Goal: Task Accomplishment & Management: Use online tool/utility

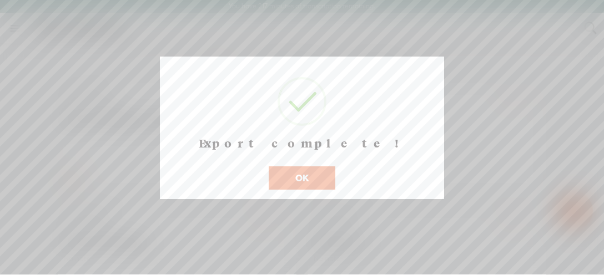
scroll to position [13, 0]
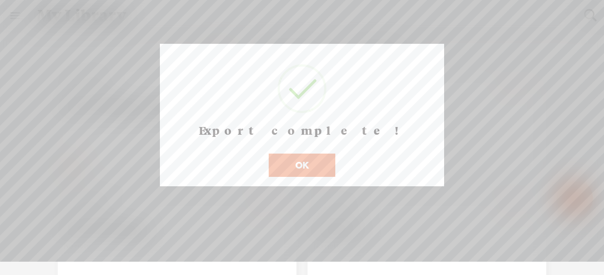
click at [300, 177] on button "OK" at bounding box center [302, 165] width 67 height 23
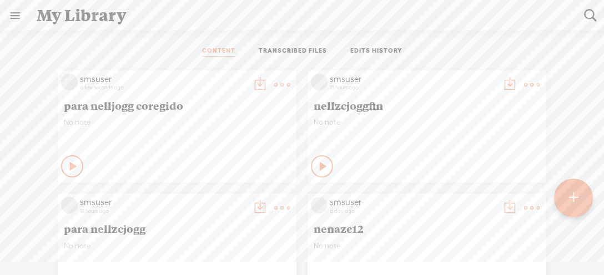
click at [586, 198] on div at bounding box center [573, 198] width 39 height 39
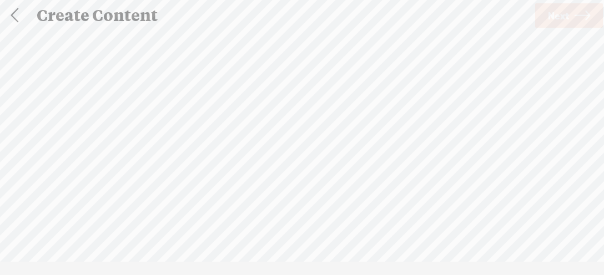
scroll to position [1, 0]
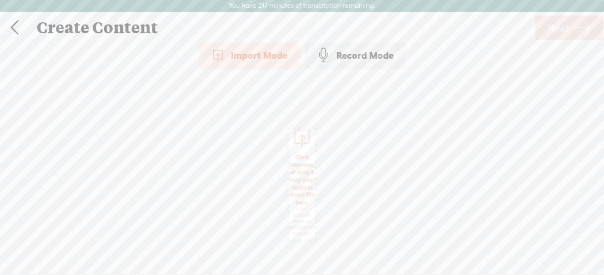
click at [300, 203] on span "Click to browse , or drag & drop your audio or video file here (File duration m…" at bounding box center [302, 195] width 38 height 94
click at [569, 26] on link "Next" at bounding box center [569, 28] width 68 height 24
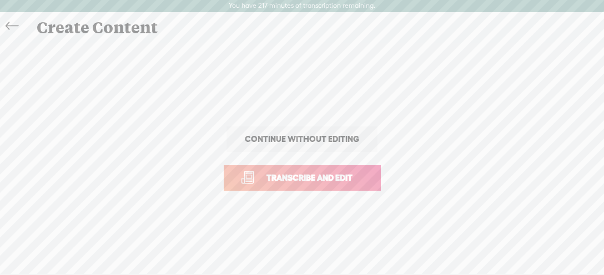
click at [343, 179] on span "Transcribe and edit" at bounding box center [309, 177] width 109 height 13
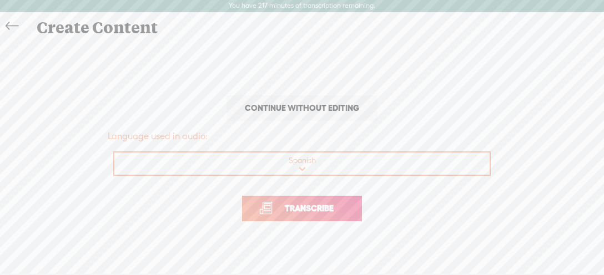
click at [346, 206] on link "Transcribe" at bounding box center [302, 209] width 120 height 26
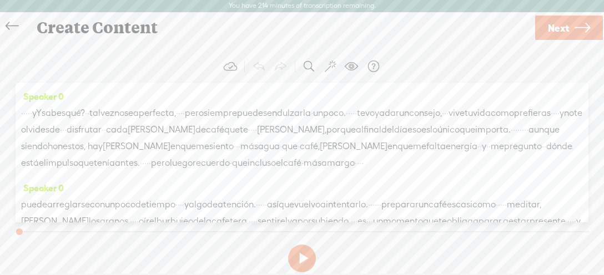
click at [303, 255] on button at bounding box center [302, 259] width 28 height 28
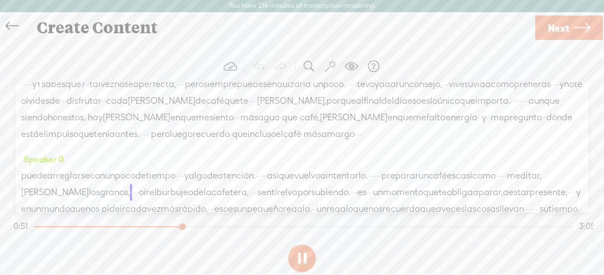
scroll to position [14, 0]
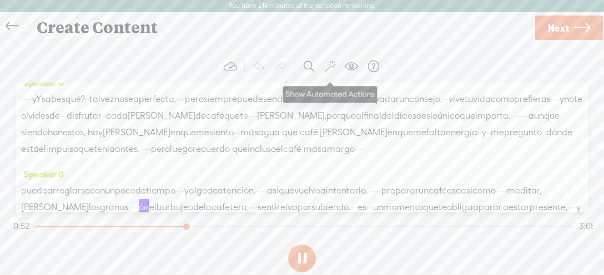
click at [328, 67] on span at bounding box center [330, 66] width 11 height 13
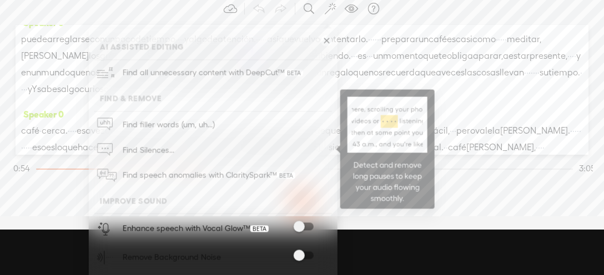
scroll to position [109, 0]
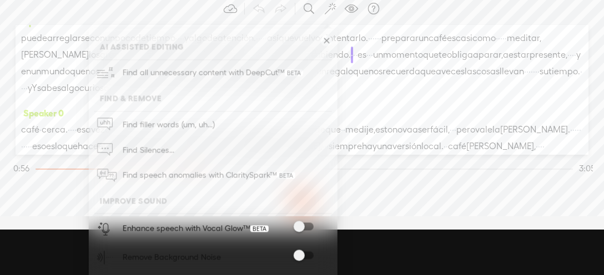
click at [305, 254] on span at bounding box center [303, 256] width 20 height 8
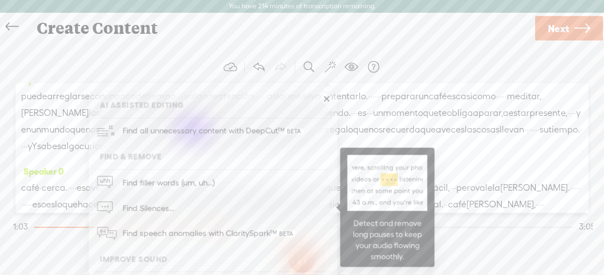
scroll to position [59, 0]
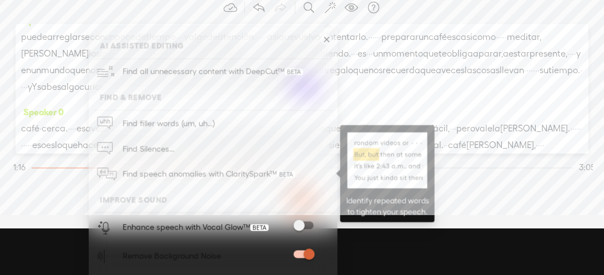
click at [184, 176] on span "Find speech anomalies with ClaritySpark™" at bounding box center [208, 174] width 180 height 26
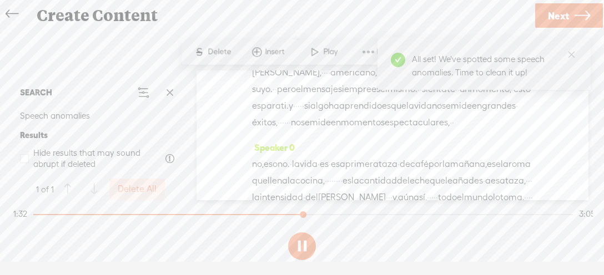
scroll to position [345, 0]
click at [573, 53] on icon "close" at bounding box center [571, 54] width 7 height 7
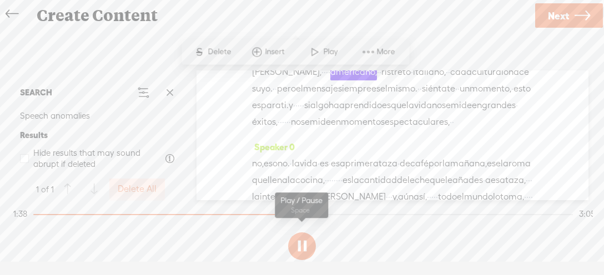
click at [303, 248] on button at bounding box center [302, 246] width 28 height 28
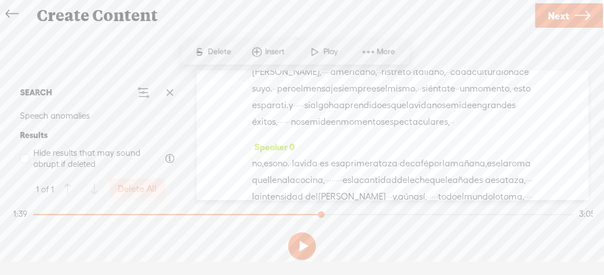
click at [261, 114] on span "para" at bounding box center [271, 105] width 20 height 17
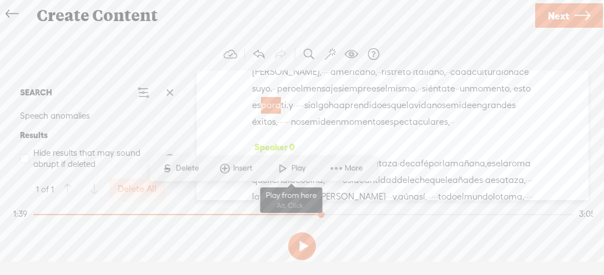
click at [291, 167] on span at bounding box center [282, 169] width 17 height 20
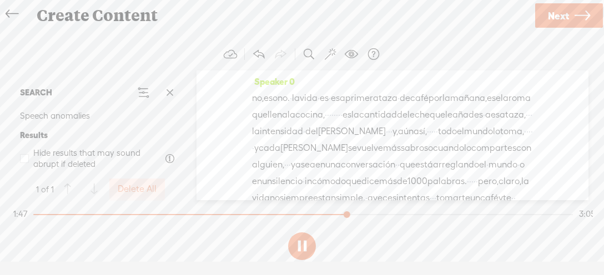
scroll to position [411, 0]
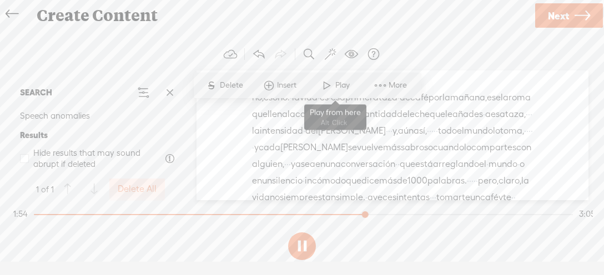
click at [330, 91] on span at bounding box center [326, 85] width 17 height 20
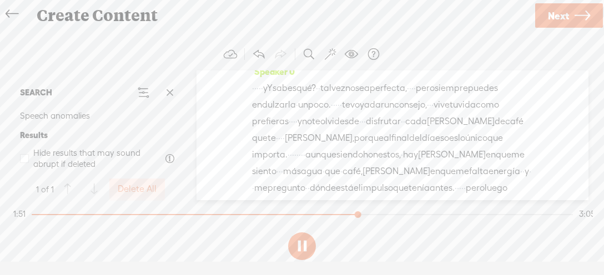
scroll to position [0, 0]
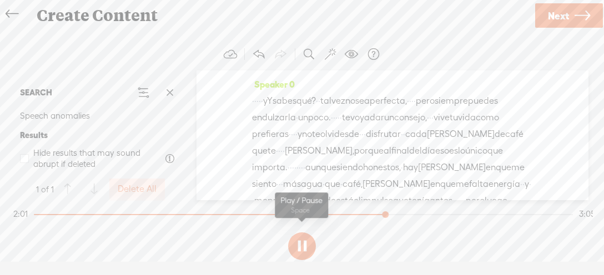
click at [300, 245] on button at bounding box center [302, 246] width 28 height 28
click at [328, 63] on button "AI Tools" at bounding box center [330, 54] width 20 height 22
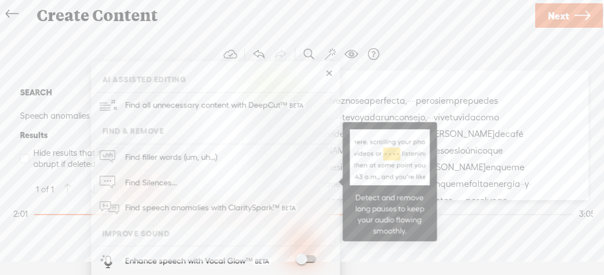
click at [184, 178] on link "Find Silences..." at bounding box center [215, 183] width 237 height 26
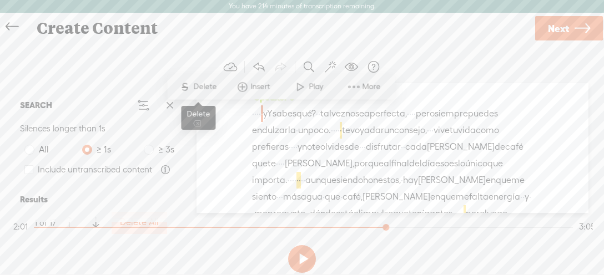
click at [209, 89] on span "Delete" at bounding box center [206, 87] width 26 height 11
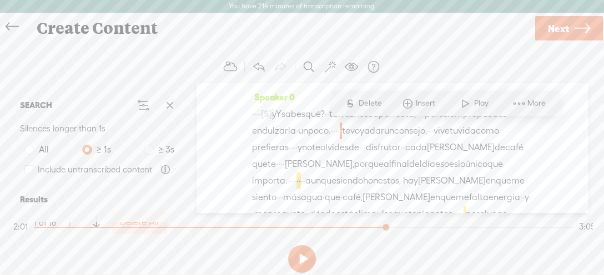
click at [357, 102] on span "S" at bounding box center [349, 104] width 17 height 20
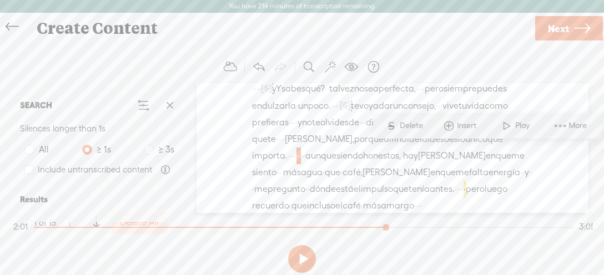
scroll to position [39, 0]
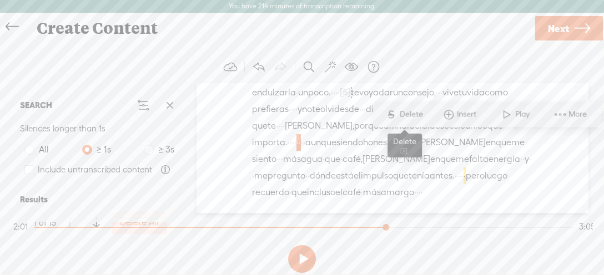
click at [408, 117] on span "Delete" at bounding box center [412, 114] width 26 height 11
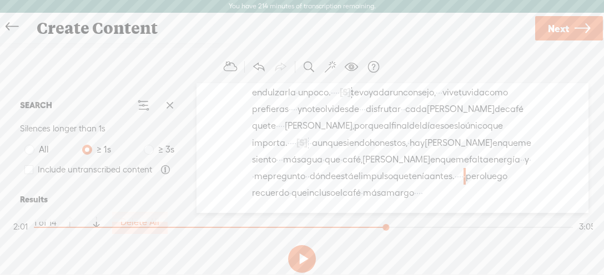
scroll to position [89, 0]
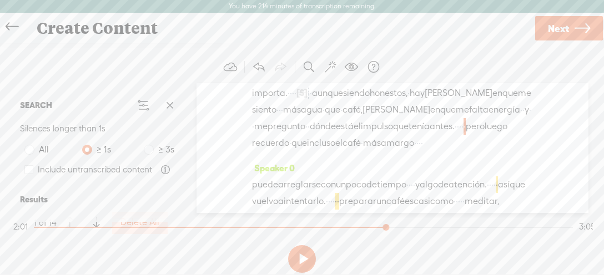
click at [465, 135] on span "·" at bounding box center [464, 126] width 2 height 17
click at [412, 111] on span "Delete" at bounding box center [412, 114] width 26 height 11
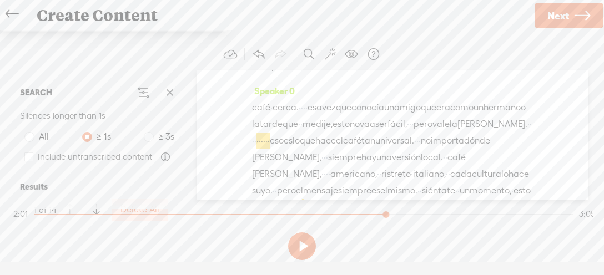
scroll to position [507, 0]
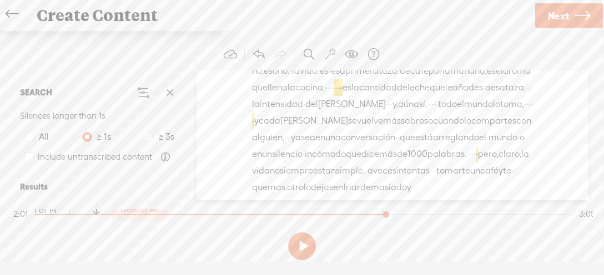
click at [300, 21] on span "·" at bounding box center [298, 12] width 2 height 17
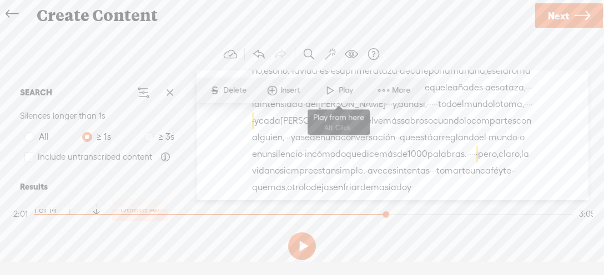
click at [325, 92] on span at bounding box center [330, 90] width 17 height 20
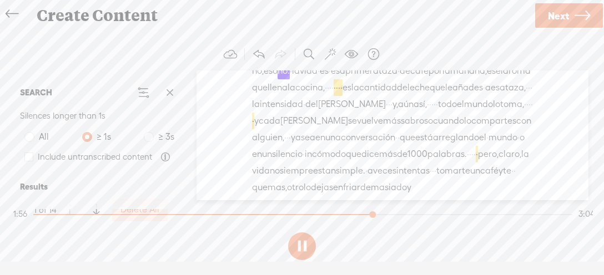
click at [289, 38] on span "·" at bounding box center [287, 29] width 2 height 17
click at [312, 108] on span "Delete" at bounding box center [318, 107] width 26 height 11
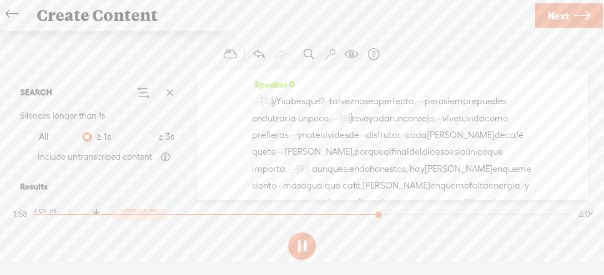
scroll to position [0, 0]
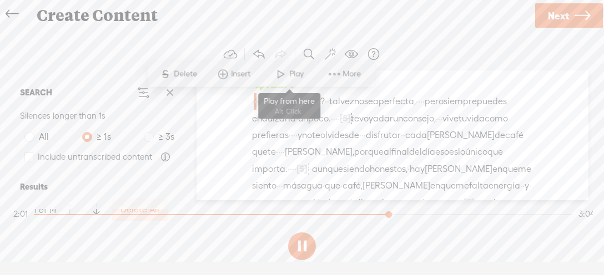
click at [290, 78] on span "Play" at bounding box center [297, 74] width 17 height 11
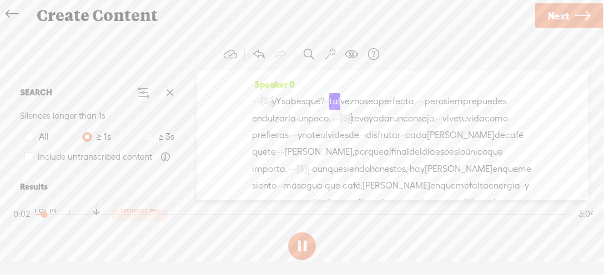
click at [254, 103] on span "·" at bounding box center [253, 101] width 2 height 17
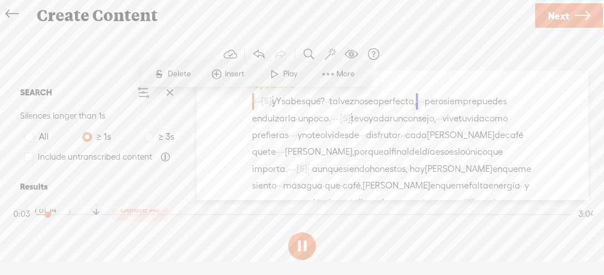
click at [181, 74] on span "Delete" at bounding box center [181, 74] width 26 height 11
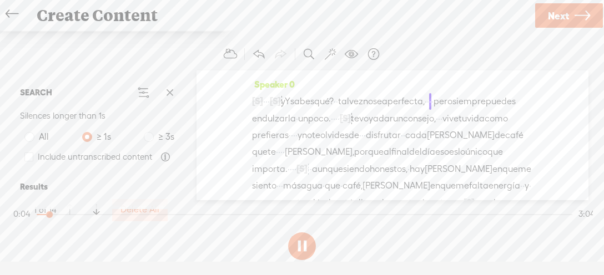
click at [265, 103] on span "·" at bounding box center [264, 101] width 2 height 17
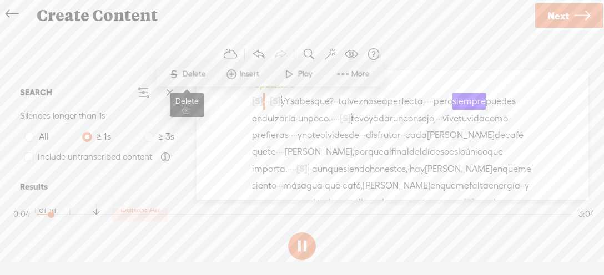
click at [197, 74] on span "Delete" at bounding box center [195, 74] width 26 height 11
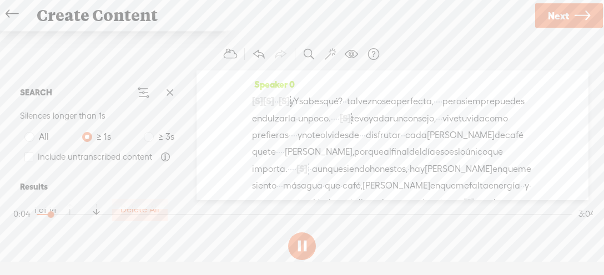
click at [276, 100] on span "·" at bounding box center [275, 101] width 2 height 17
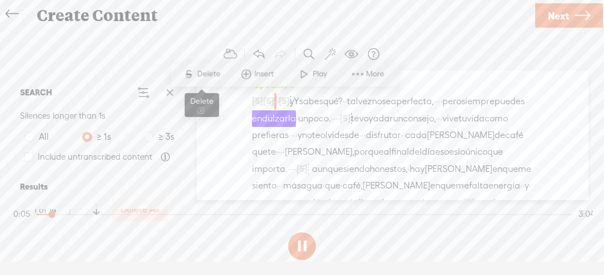
click at [208, 77] on span "Delete" at bounding box center [210, 74] width 26 height 11
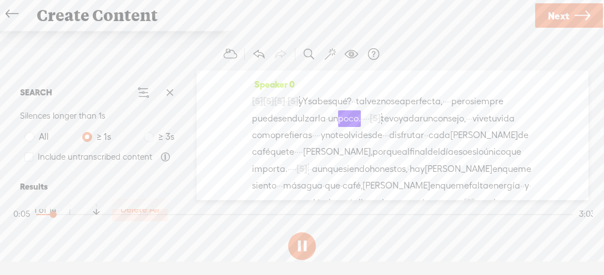
click at [287, 98] on span "·" at bounding box center [286, 101] width 2 height 17
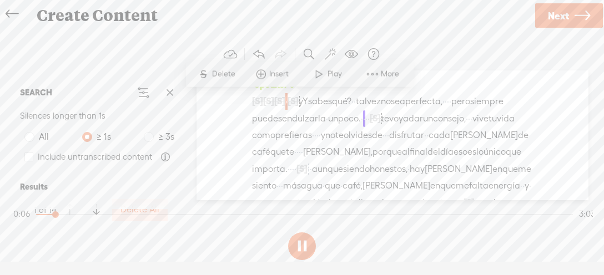
click at [219, 73] on span "Delete" at bounding box center [224, 74] width 26 height 11
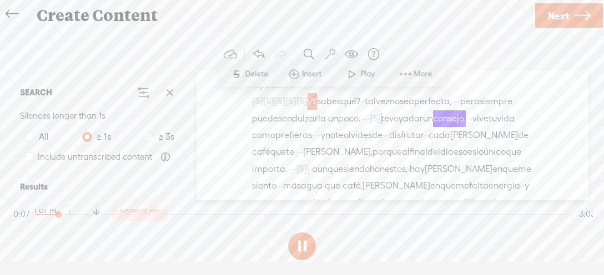
click at [357, 70] on span at bounding box center [351, 74] width 17 height 20
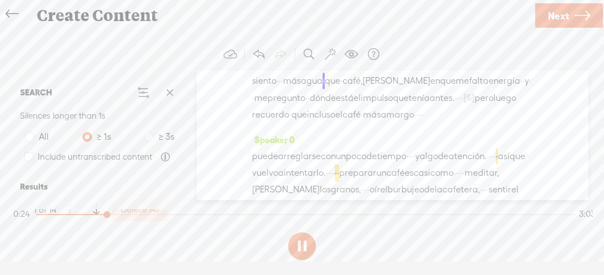
scroll to position [117, 0]
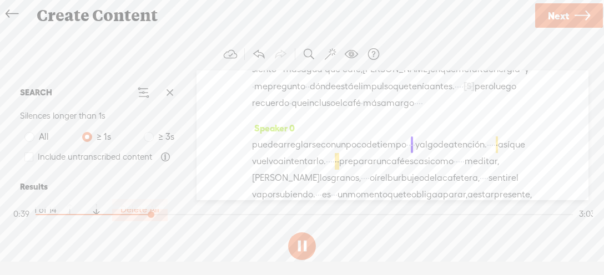
click at [421, 112] on span "·" at bounding box center [422, 103] width 2 height 17
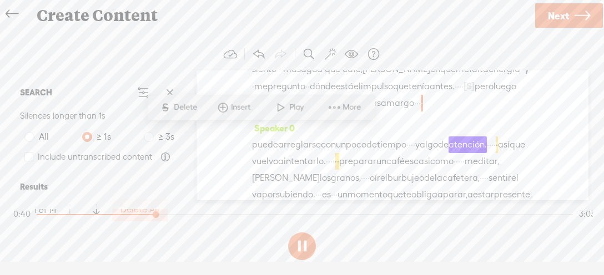
drag, startPoint x: 194, startPoint y: 103, endPoint x: 204, endPoint y: 101, distance: 10.7
click at [199, 101] on span "S Delete" at bounding box center [177, 108] width 55 height 20
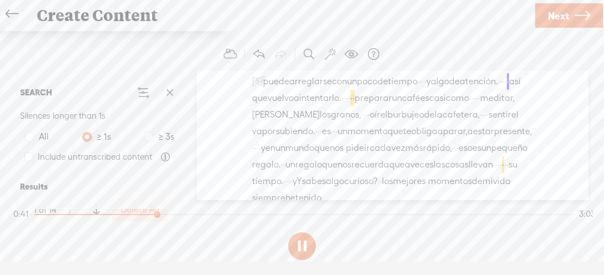
scroll to position [195, 0]
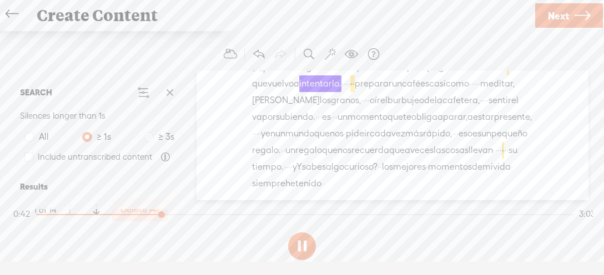
drag, startPoint x: 298, startPoint y: 245, endPoint x: 302, endPoint y: 223, distance: 22.0
click at [298, 245] on button at bounding box center [302, 246] width 28 height 28
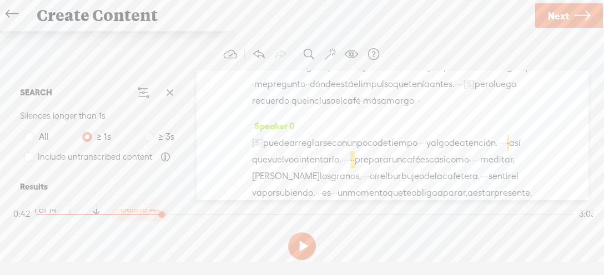
scroll to position [78, 0]
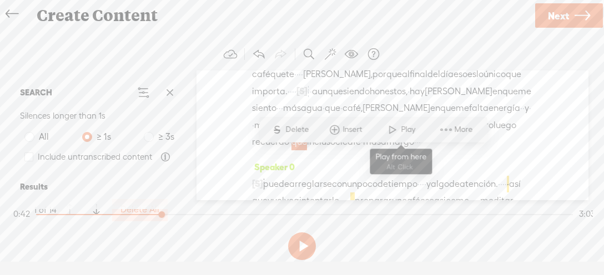
click at [392, 126] on span at bounding box center [392, 130] width 17 height 20
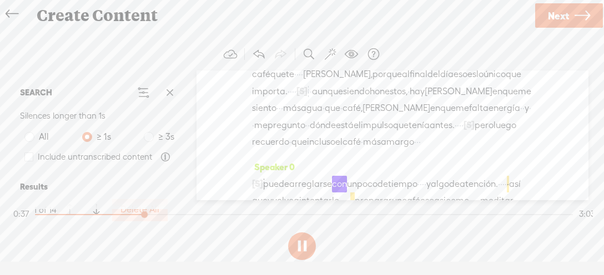
scroll to position [156, 0]
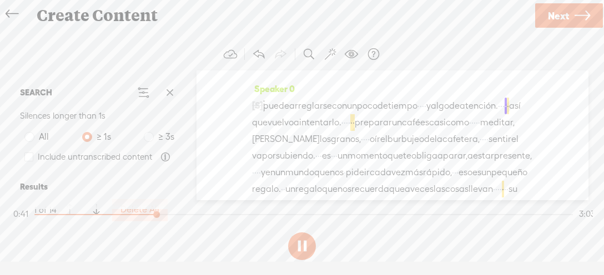
drag, startPoint x: 302, startPoint y: 246, endPoint x: 365, endPoint y: 200, distance: 77.3
click at [303, 246] on button at bounding box center [302, 246] width 28 height 28
click at [422, 114] on span "·" at bounding box center [420, 106] width 2 height 17
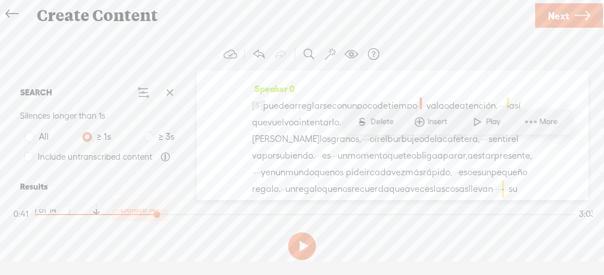
click at [388, 122] on span "Delete" at bounding box center [383, 122] width 26 height 11
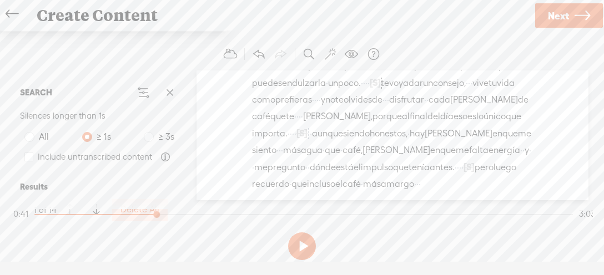
scroll to position [153, 0]
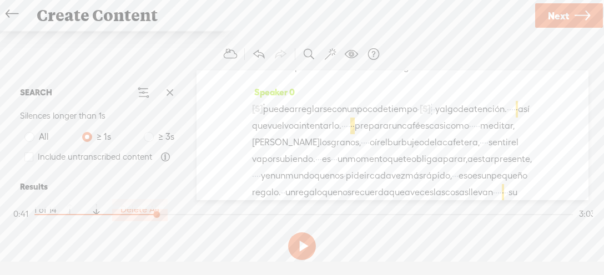
click at [433, 118] on span "·" at bounding box center [432, 109] width 2 height 17
click at [392, 126] on span "Delete" at bounding box center [398, 125] width 26 height 11
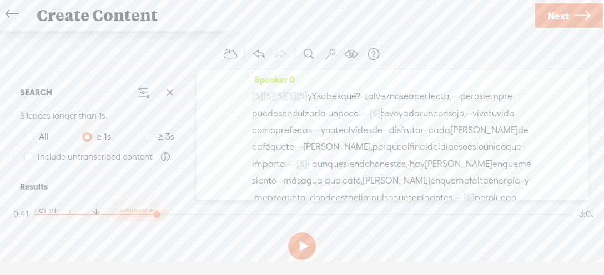
scroll to position [0, 0]
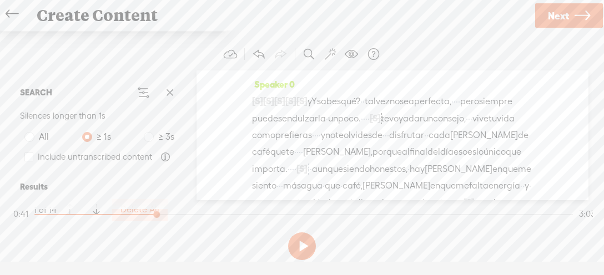
click at [365, 97] on span "·" at bounding box center [363, 101] width 2 height 17
click at [315, 74] on span "Delete" at bounding box center [326, 74] width 26 height 11
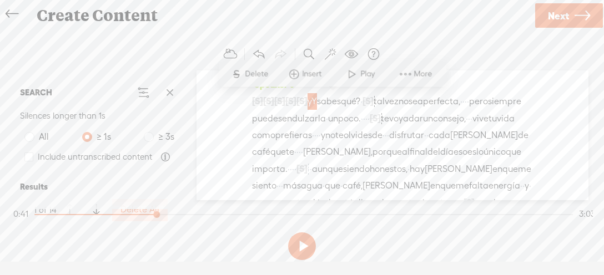
click at [356, 75] on span at bounding box center [351, 74] width 17 height 20
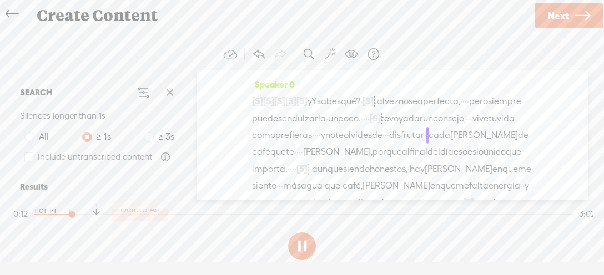
drag, startPoint x: 300, startPoint y: 244, endPoint x: 305, endPoint y: 240, distance: 5.9
click at [301, 243] on button at bounding box center [302, 246] width 28 height 28
drag, startPoint x: 482, startPoint y: 134, endPoint x: 490, endPoint y: 134, distance: 8.3
click at [490, 134] on div "[S] · [S] · [S] · [S] · [S] · yY sabes qué? · [S] · tal vez no sea perfecta, · …" at bounding box center [392, 160] width 281 height 135
click at [318, 135] on span "·" at bounding box center [317, 135] width 2 height 17
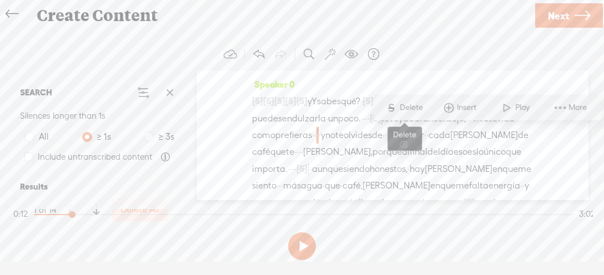
click at [406, 104] on span "Delete" at bounding box center [412, 107] width 26 height 11
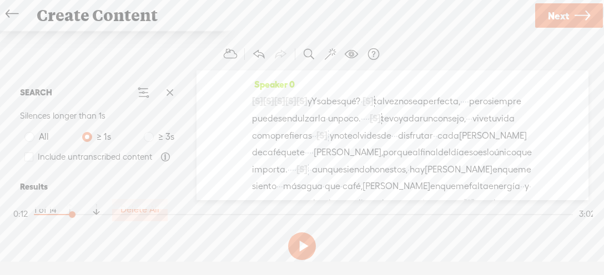
click at [316, 134] on span "·" at bounding box center [315, 136] width 2 height 17
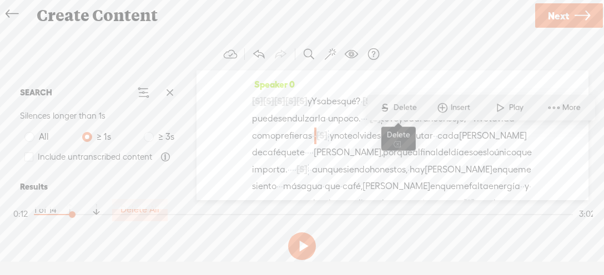
click at [404, 104] on span "Delete" at bounding box center [406, 107] width 26 height 11
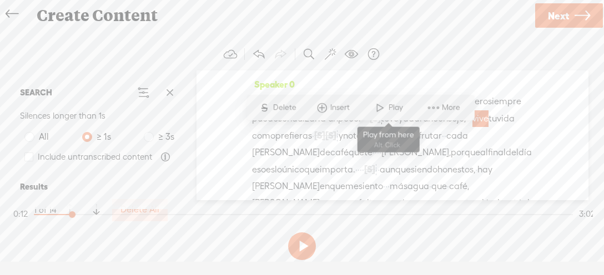
click at [378, 107] on span at bounding box center [379, 108] width 17 height 20
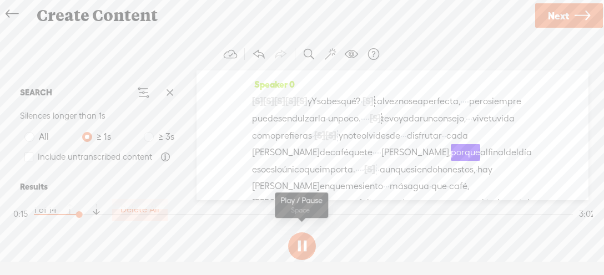
drag, startPoint x: 304, startPoint y: 244, endPoint x: 325, endPoint y: 216, distance: 34.5
click at [305, 242] on button at bounding box center [302, 246] width 28 height 28
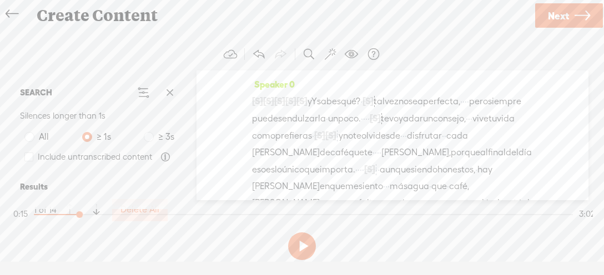
click at [442, 144] on span "·" at bounding box center [443, 136] width 2 height 17
click at [311, 126] on span "Delete" at bounding box center [311, 124] width 26 height 11
click at [400, 144] on span "·" at bounding box center [401, 136] width 2 height 17
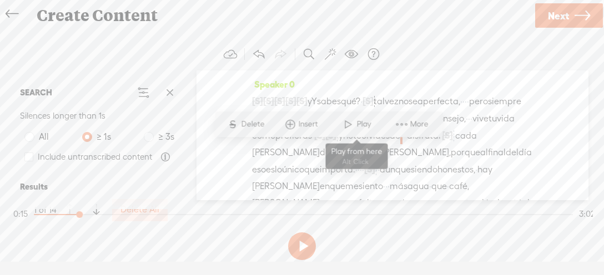
click at [350, 124] on span at bounding box center [348, 124] width 17 height 20
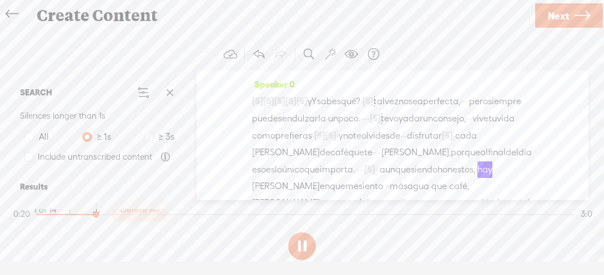
scroll to position [39, 0]
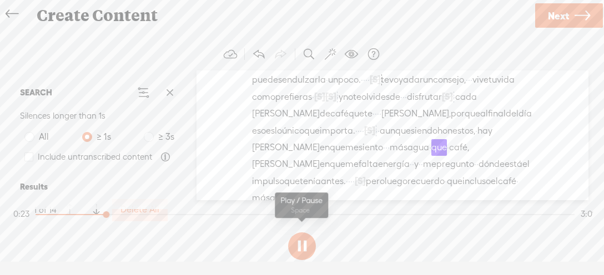
drag, startPoint x: 304, startPoint y: 240, endPoint x: 299, endPoint y: 221, distance: 19.5
click at [304, 237] on button at bounding box center [302, 246] width 28 height 28
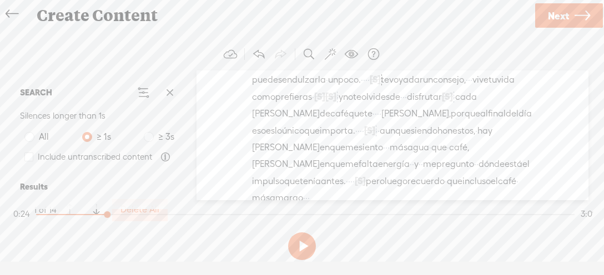
click at [385, 156] on span "·" at bounding box center [386, 147] width 2 height 17
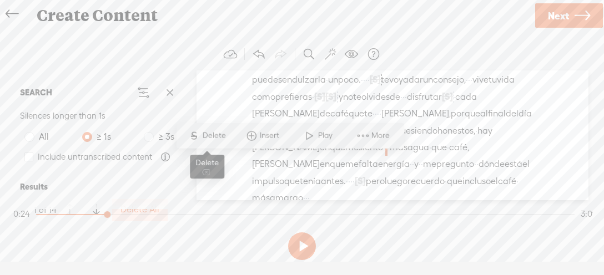
click at [209, 134] on span "Delete" at bounding box center [215, 135] width 26 height 11
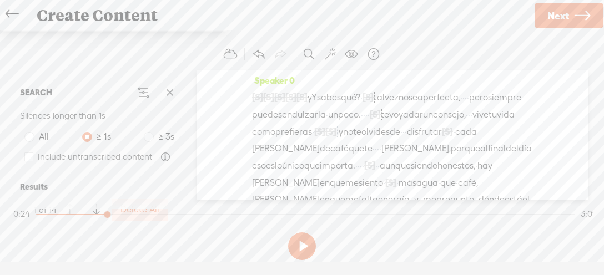
scroll to position [0, 0]
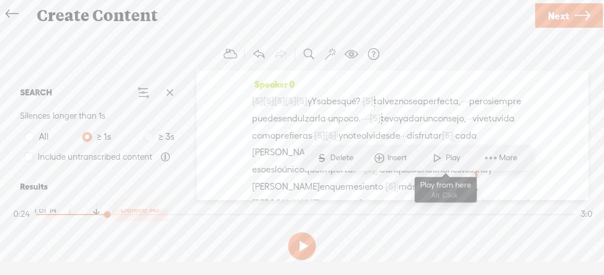
click at [434, 158] on span at bounding box center [436, 158] width 17 height 20
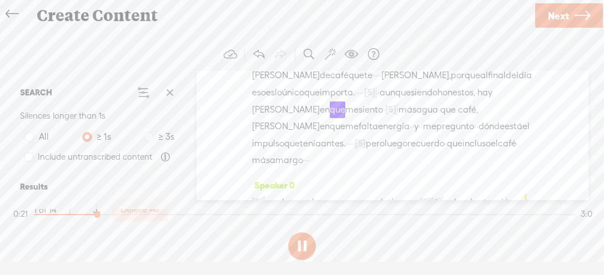
scroll to position [78, 0]
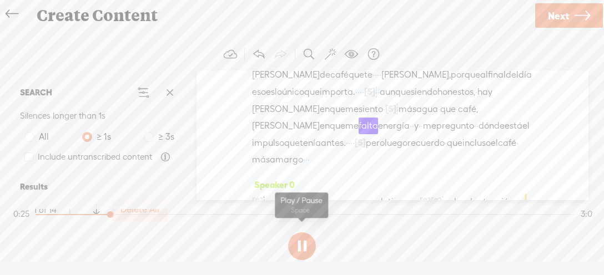
click at [305, 241] on button at bounding box center [302, 246] width 28 height 28
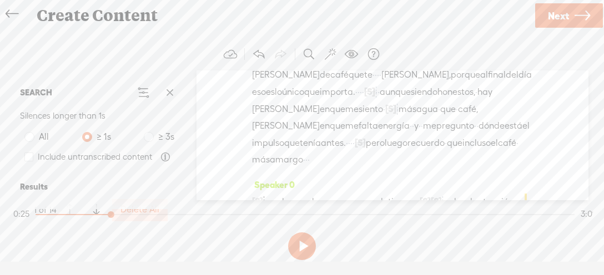
click at [475, 100] on span "·" at bounding box center [476, 92] width 2 height 17
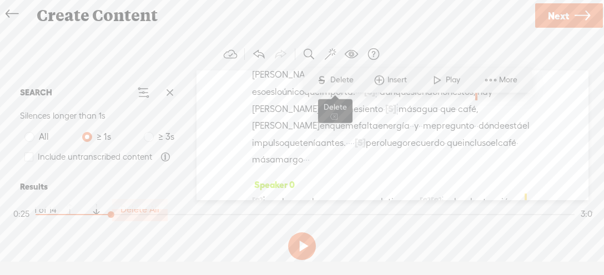
click at [345, 78] on span "Delete" at bounding box center [343, 80] width 26 height 11
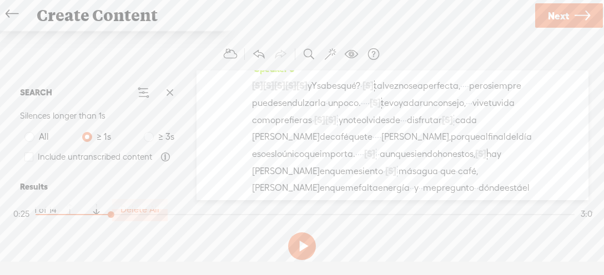
scroll to position [0, 0]
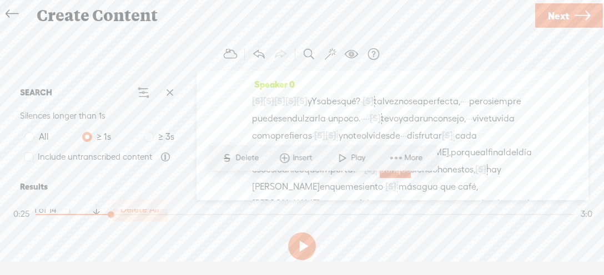
click at [337, 155] on span at bounding box center [342, 158] width 17 height 20
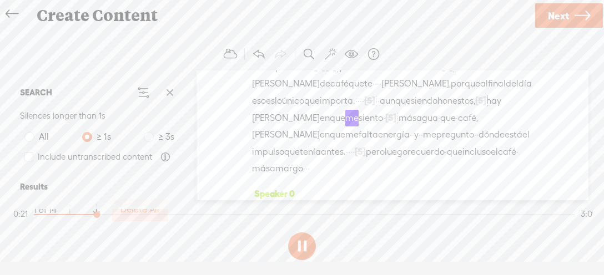
scroll to position [78, 0]
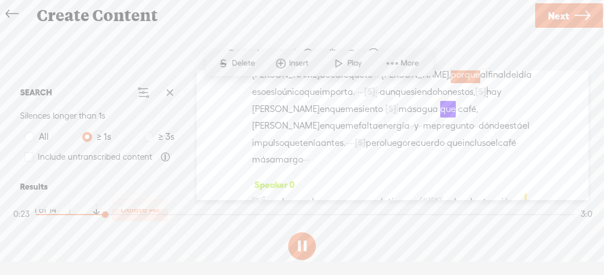
click at [345, 68] on span at bounding box center [338, 63] width 17 height 20
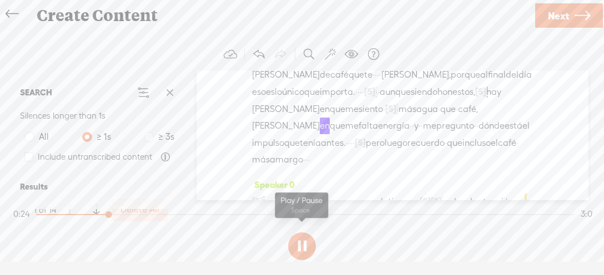
click at [306, 242] on button at bounding box center [302, 246] width 28 height 28
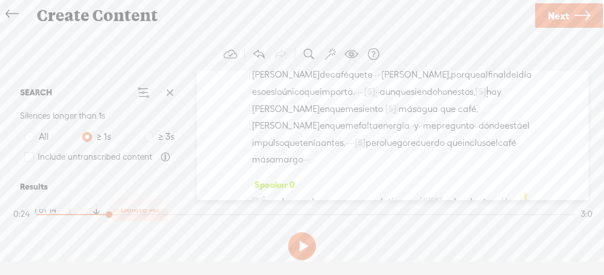
click at [475, 97] on span "[S]" at bounding box center [480, 92] width 11 height 10
click at [407, 77] on span at bounding box center [407, 80] width 25 height 23
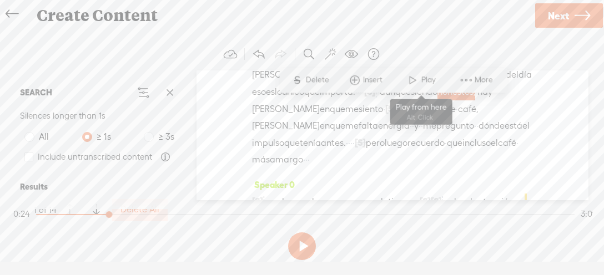
click at [416, 84] on span at bounding box center [412, 80] width 17 height 20
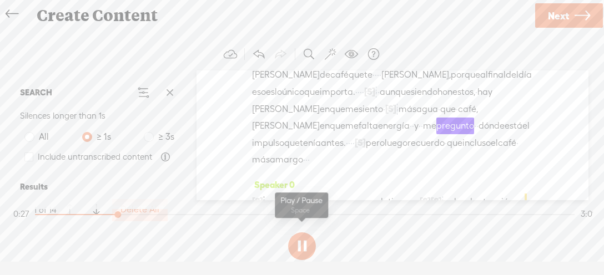
drag, startPoint x: 305, startPoint y: 242, endPoint x: 308, endPoint y: 236, distance: 6.2
click at [305, 242] on button at bounding box center [302, 246] width 28 height 28
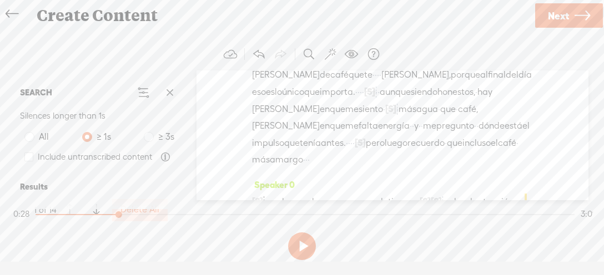
click at [383, 118] on span "·" at bounding box center [384, 109] width 2 height 17
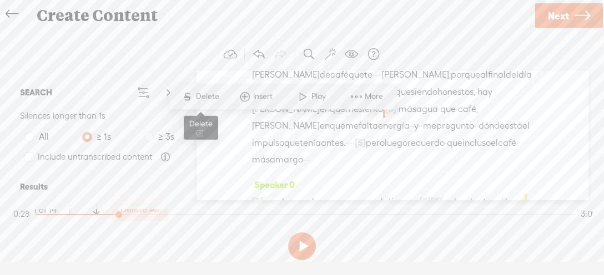
click at [207, 98] on span "Delete" at bounding box center [209, 97] width 26 height 11
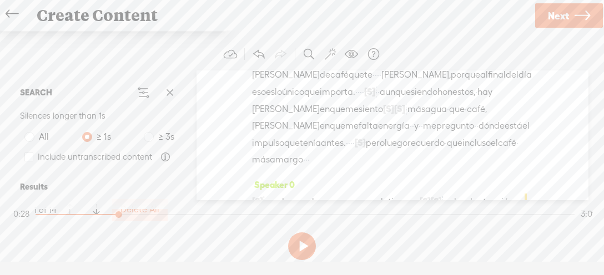
click at [405, 118] on span "·" at bounding box center [406, 109] width 2 height 17
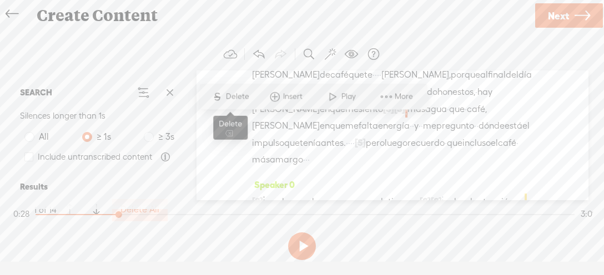
click at [239, 100] on span "Delete" at bounding box center [238, 97] width 26 height 11
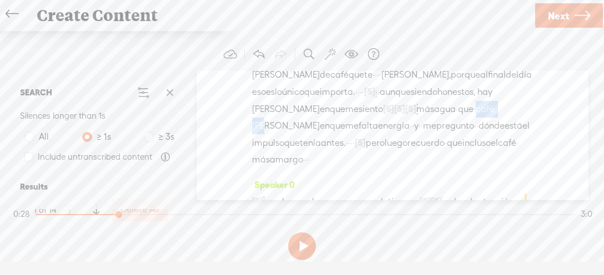
drag, startPoint x: 332, startPoint y: 124, endPoint x: 439, endPoint y: 120, distance: 107.2
click at [439, 120] on div "[S] · [S] · [S] · [S] · [S] · yY sabes qué? · [S] · tal vez no sea perfecta, · …" at bounding box center [392, 91] width 281 height 153
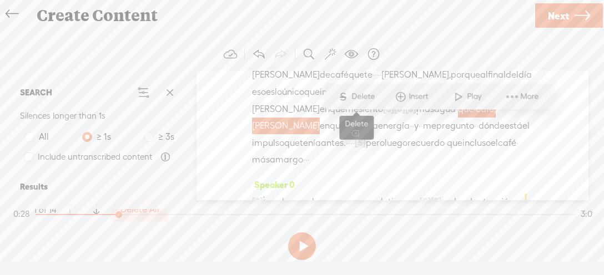
click at [363, 95] on span "Delete" at bounding box center [364, 97] width 26 height 11
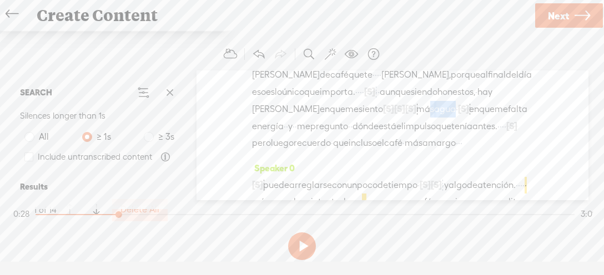
drag, startPoint x: 336, startPoint y: 123, endPoint x: 367, endPoint y: 124, distance: 31.6
click at [367, 124] on div "[S] · [S] · [S] · [S] · [S] · yY sabes qué? · [S] · tal vez no sea perfecta, · …" at bounding box center [392, 83] width 281 height 136
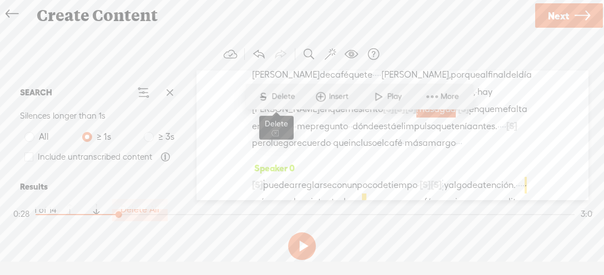
click at [286, 96] on span "Delete" at bounding box center [284, 97] width 26 height 11
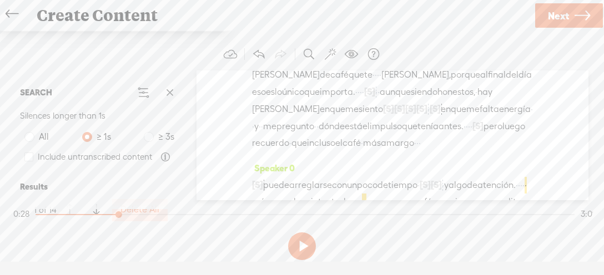
click at [427, 118] on span "·" at bounding box center [428, 109] width 2 height 17
click at [265, 95] on span "Delete" at bounding box center [268, 97] width 26 height 11
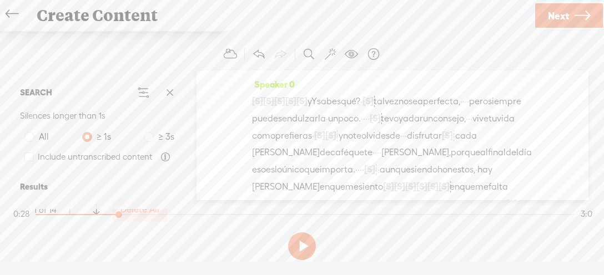
scroll to position [0, 0]
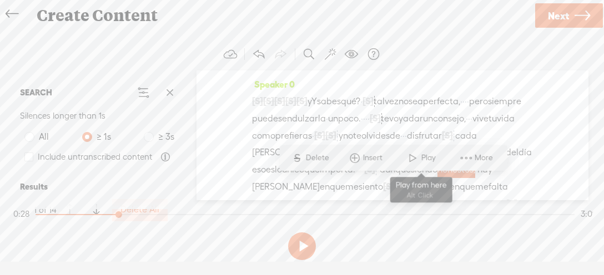
click at [414, 158] on span at bounding box center [412, 158] width 17 height 20
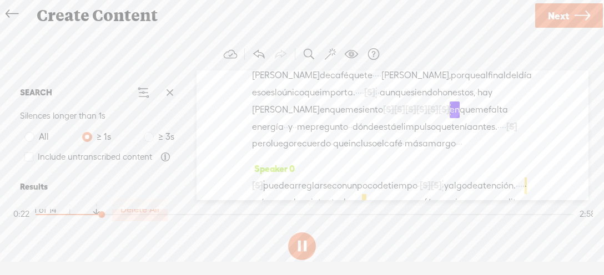
scroll to position [78, 0]
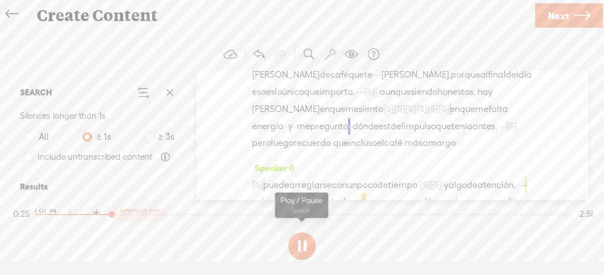
click at [301, 245] on button at bounding box center [302, 246] width 28 height 28
click at [383, 114] on span "[S]" at bounding box center [388, 109] width 11 height 10
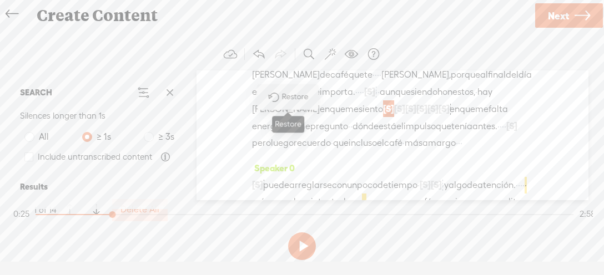
click at [292, 95] on span "Restore" at bounding box center [295, 97] width 29 height 11
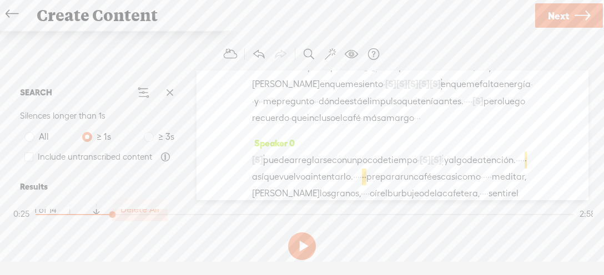
scroll to position [117, 0]
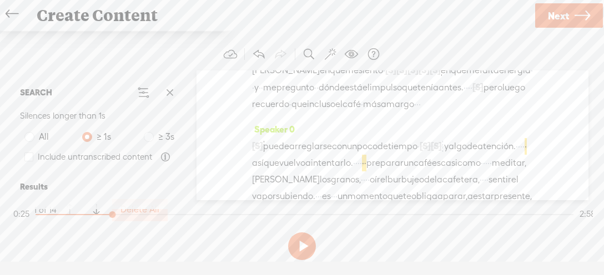
click at [385, 75] on span "[S]" at bounding box center [390, 70] width 11 height 10
click at [429, 75] on span "[S]" at bounding box center [434, 70] width 11 height 10
click at [337, 62] on span at bounding box center [338, 58] width 25 height 23
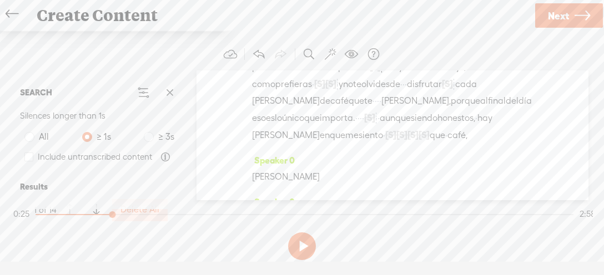
scroll to position [39, 0]
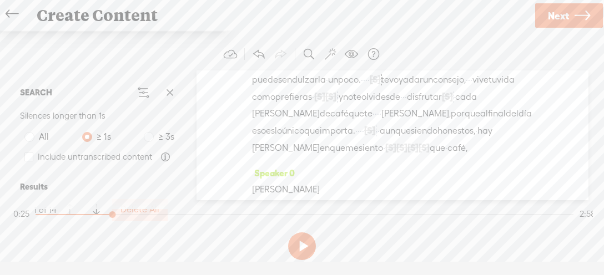
click at [418, 153] on span "[S]" at bounding box center [423, 148] width 11 height 10
click at [339, 136] on span "Restore" at bounding box center [346, 135] width 29 height 11
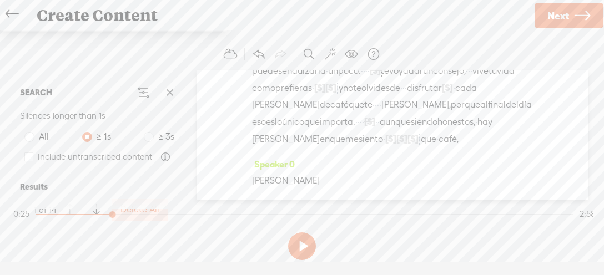
scroll to position [78, 0]
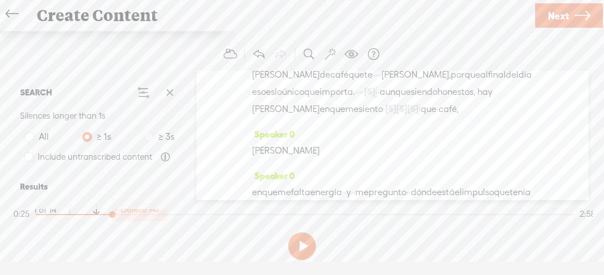
click at [418, 118] on span "·" at bounding box center [419, 109] width 2 height 17
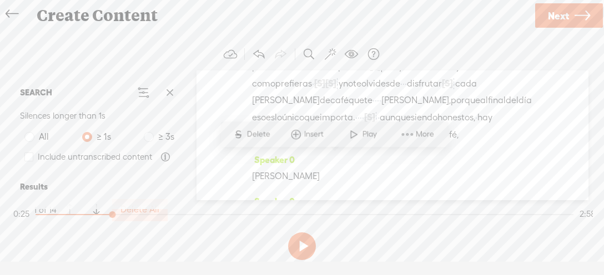
scroll to position [39, 0]
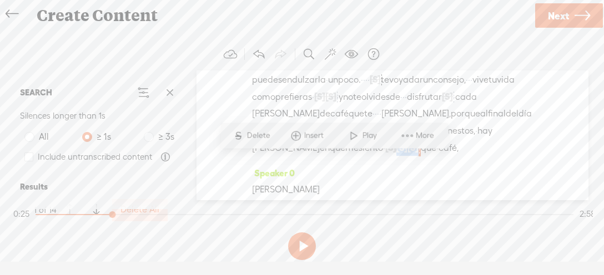
drag, startPoint x: 295, startPoint y: 160, endPoint x: 327, endPoint y: 159, distance: 31.6
click at [327, 156] on div "[S] · [S] · [S] · [S] · [S] · yY sabes qué? · [S] · tal vez no sea perfecta, · …" at bounding box center [392, 105] width 281 height 103
click at [407, 153] on span "[S]" at bounding box center [412, 148] width 11 height 10
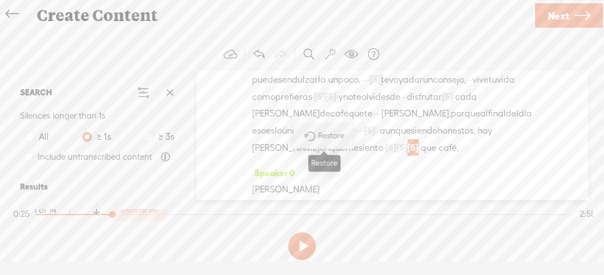
click at [328, 136] on span "Restore" at bounding box center [331, 135] width 29 height 11
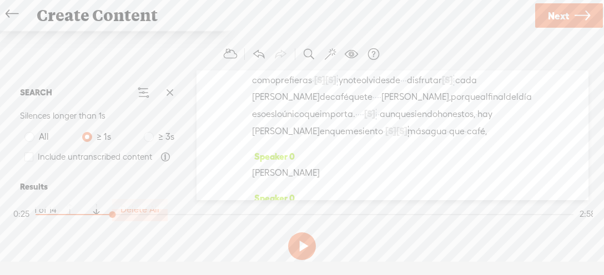
scroll to position [78, 0]
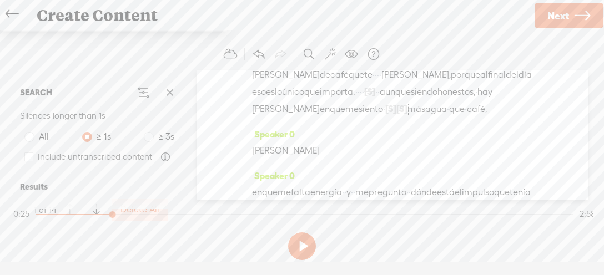
click at [396, 114] on span "[S]" at bounding box center [401, 109] width 11 height 10
click at [312, 103] on span "Restore" at bounding box center [317, 97] width 29 height 11
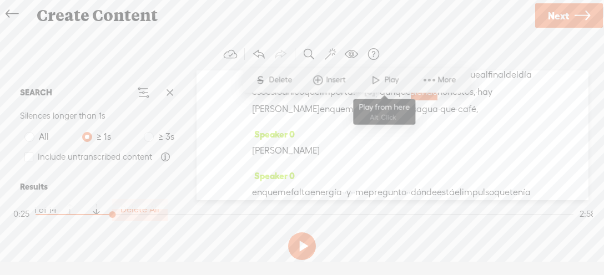
click at [371, 79] on span at bounding box center [375, 80] width 17 height 20
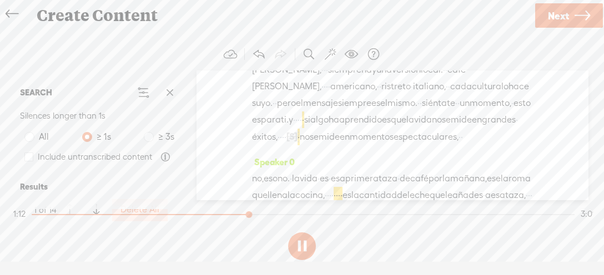
scroll to position [389, 0]
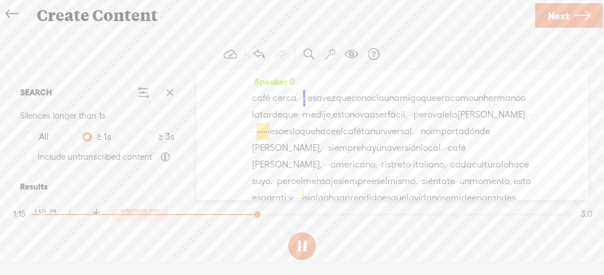
click at [293, 242] on button at bounding box center [302, 246] width 28 height 28
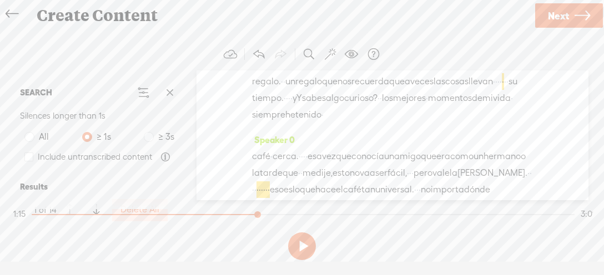
scroll to position [312, 0]
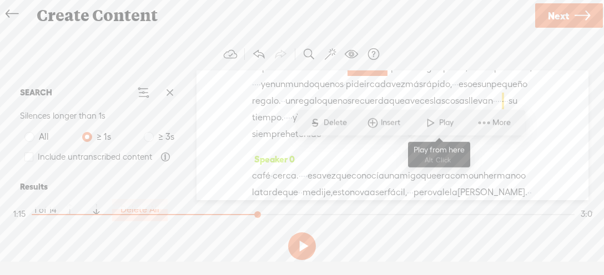
click at [428, 121] on span at bounding box center [430, 123] width 17 height 20
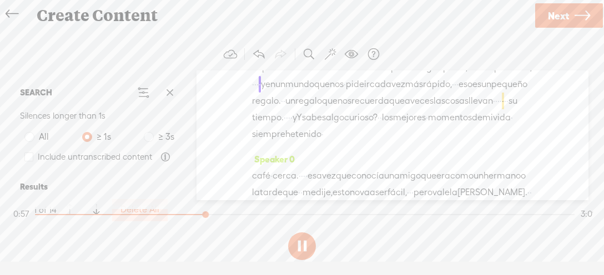
click at [297, 242] on button at bounding box center [302, 246] width 28 height 28
click at [261, 93] on span "·" at bounding box center [260, 84] width 2 height 17
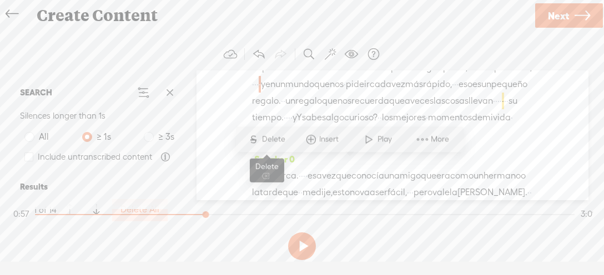
click at [273, 138] on span "Delete" at bounding box center [275, 139] width 26 height 11
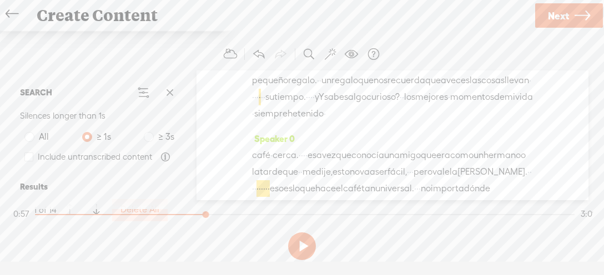
scroll to position [347, 0]
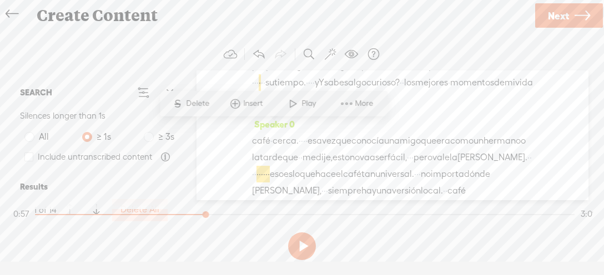
click at [303, 105] on span "Play" at bounding box center [309, 103] width 17 height 11
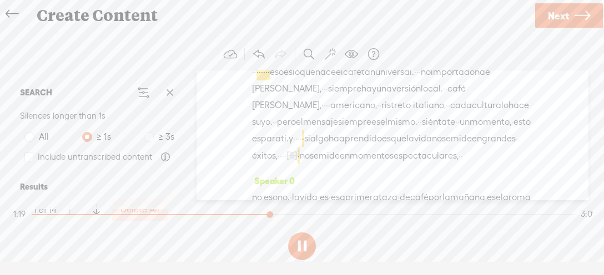
scroll to position [464, 0]
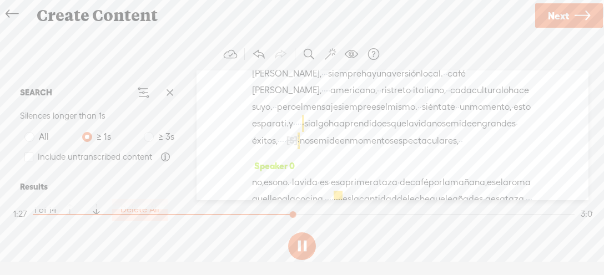
click at [261, 65] on span "·" at bounding box center [260, 57] width 2 height 17
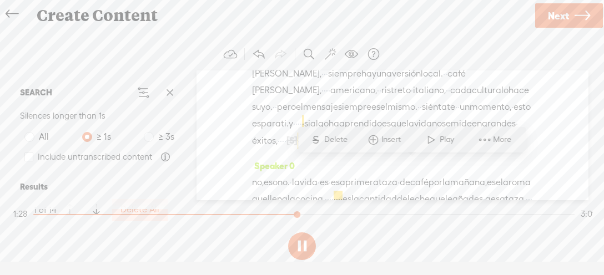
click at [337, 140] on span "Delete" at bounding box center [337, 139] width 26 height 11
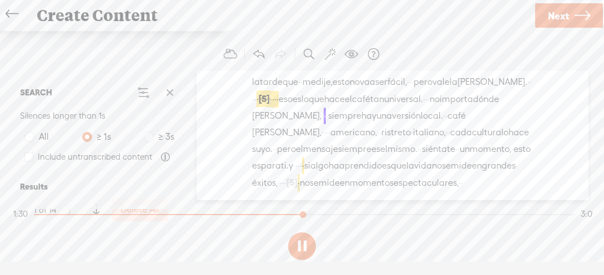
scroll to position [422, 0]
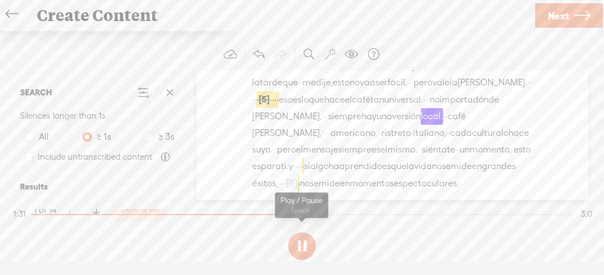
click at [299, 248] on button at bounding box center [302, 246] width 28 height 28
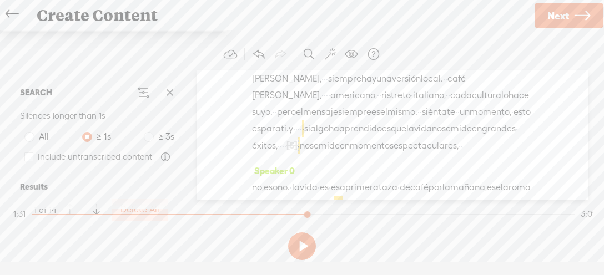
scroll to position [500, 0]
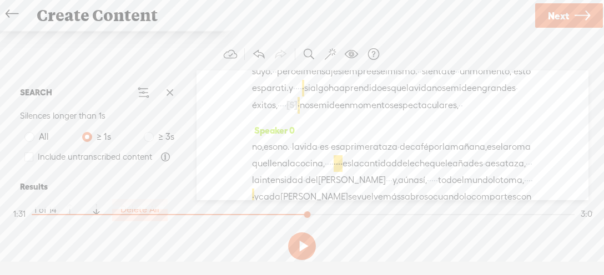
drag, startPoint x: 406, startPoint y: 129, endPoint x: 446, endPoint y: 129, distance: 39.4
click at [446, 114] on div "café · cerca. · · · · esa vez que conocí a un amigo que era como un hermano o l…" at bounding box center [392, 46] width 281 height 134
click at [367, 105] on span "Delete" at bounding box center [371, 104] width 26 height 11
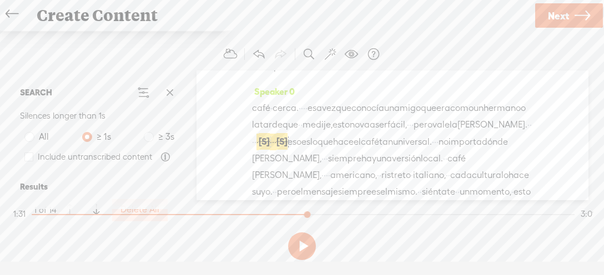
scroll to position [536, 0]
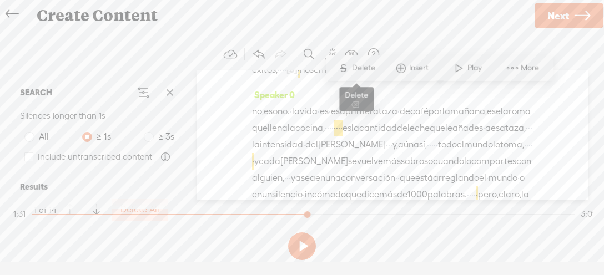
click at [374, 66] on span "Delete" at bounding box center [365, 68] width 26 height 11
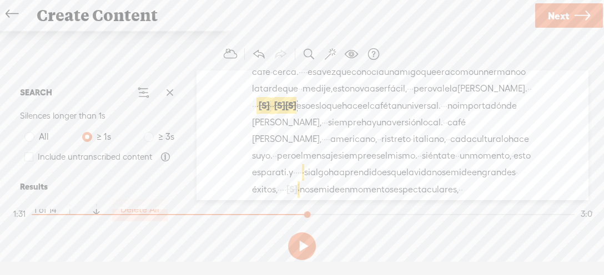
scroll to position [533, 0]
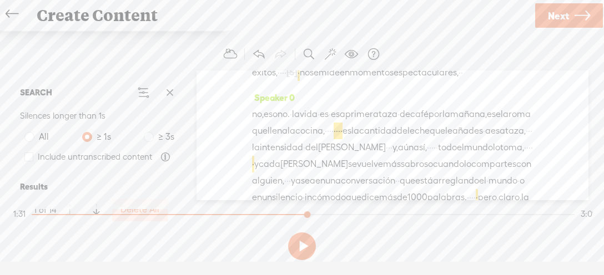
drag, startPoint x: 354, startPoint y: 71, endPoint x: 362, endPoint y: 70, distance: 7.8
click at [354, 71] on span "Delete" at bounding box center [358, 71] width 26 height 11
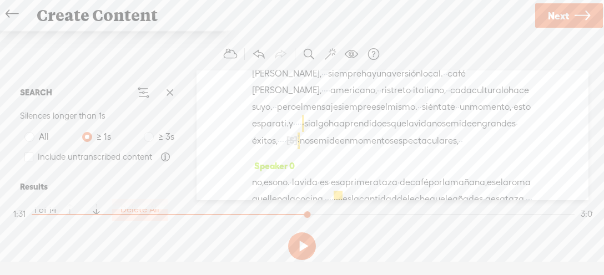
scroll to position [491, 0]
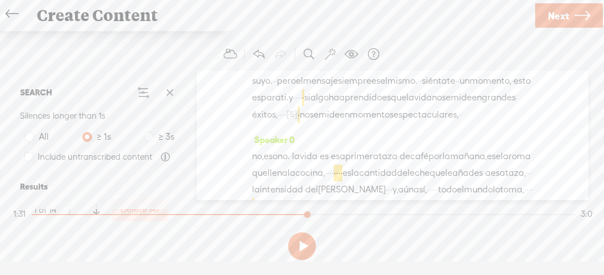
click at [272, 39] on span "·" at bounding box center [271, 31] width 2 height 17
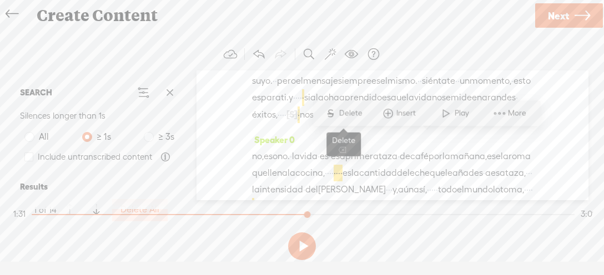
click at [355, 110] on span "Delete" at bounding box center [351, 113] width 26 height 11
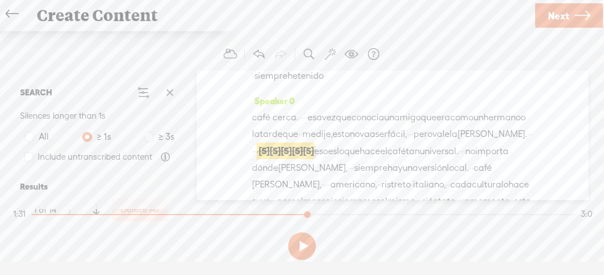
scroll to position [527, 0]
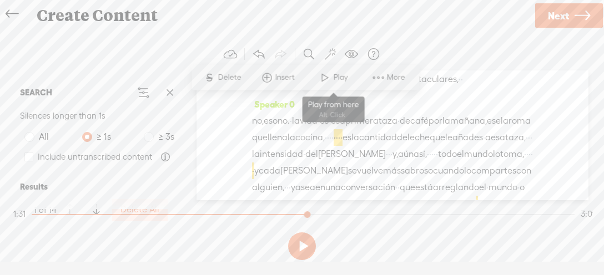
click at [341, 78] on span "Play" at bounding box center [341, 77] width 17 height 11
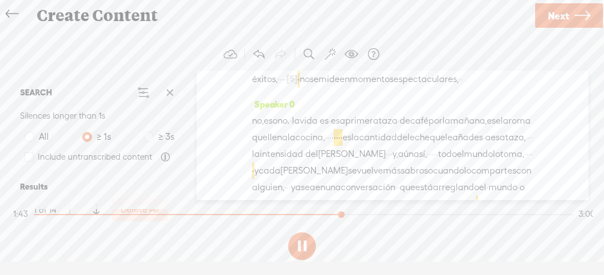
click at [457, 54] on span "·" at bounding box center [458, 45] width 2 height 17
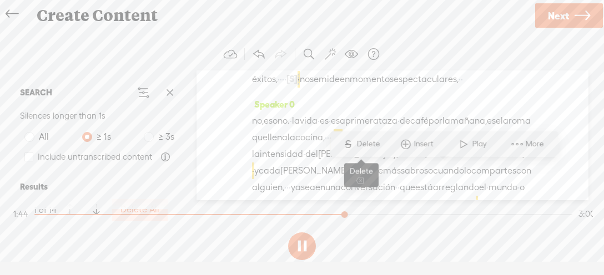
drag, startPoint x: 366, startPoint y: 144, endPoint x: 372, endPoint y: 145, distance: 6.2
click at [366, 144] on span "Delete" at bounding box center [369, 144] width 26 height 11
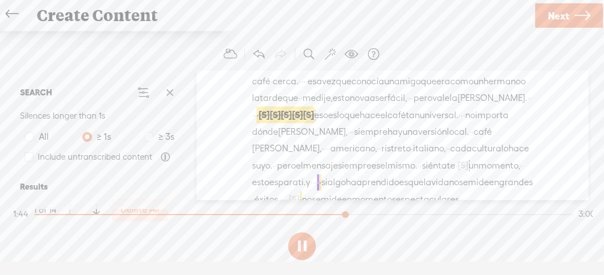
scroll to position [524, 0]
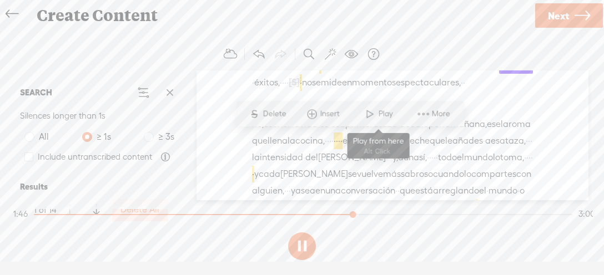
click at [369, 117] on span at bounding box center [369, 114] width 17 height 20
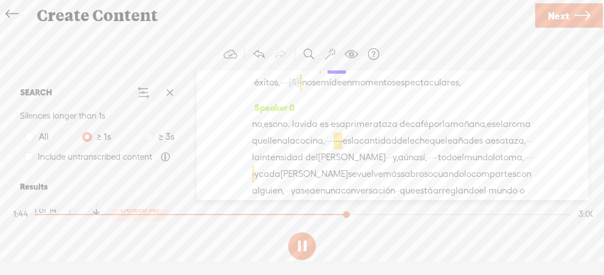
click at [455, 57] on span "·" at bounding box center [456, 49] width 2 height 17
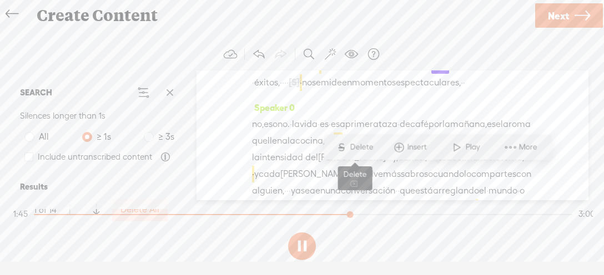
drag, startPoint x: 366, startPoint y: 146, endPoint x: 372, endPoint y: 146, distance: 6.7
click at [365, 146] on span "Delete" at bounding box center [363, 147] width 26 height 11
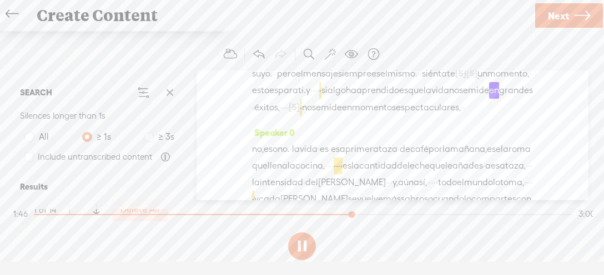
scroll to position [559, 0]
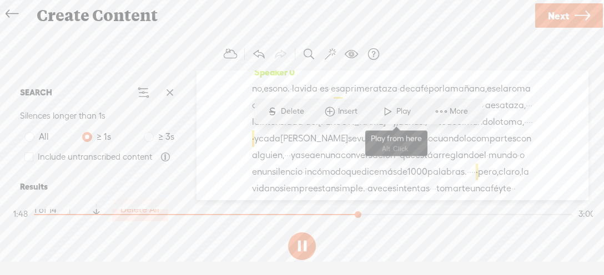
click at [393, 110] on span at bounding box center [387, 112] width 17 height 20
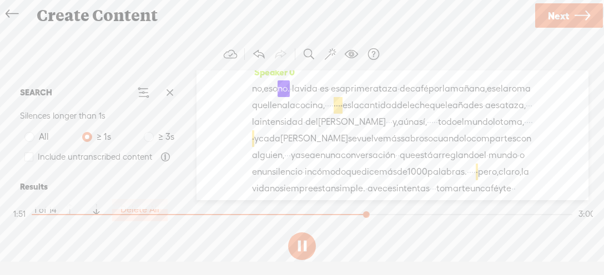
drag, startPoint x: 403, startPoint y: 172, endPoint x: 419, endPoint y: 175, distance: 16.3
click at [289, 55] on span "·" at bounding box center [287, 47] width 2 height 17
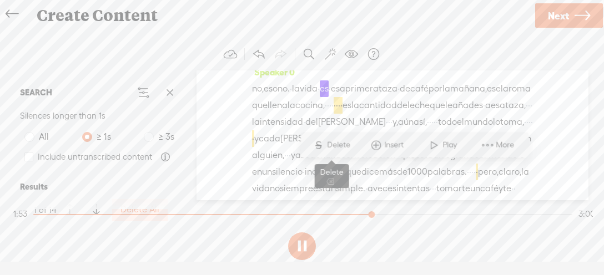
drag, startPoint x: 339, startPoint y: 144, endPoint x: 422, endPoint y: 159, distance: 84.0
click at [339, 144] on span "Delete" at bounding box center [340, 145] width 26 height 11
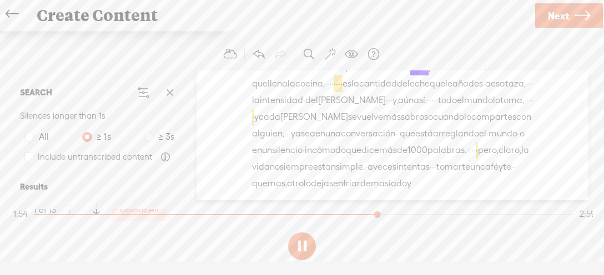
scroll to position [595, 0]
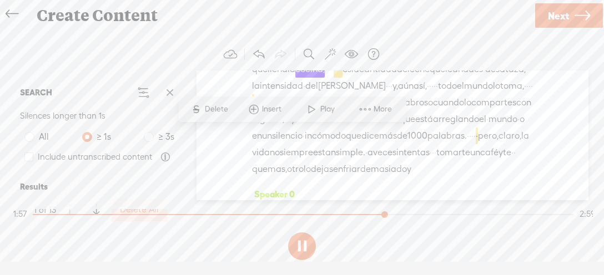
click at [320, 106] on span at bounding box center [311, 109] width 17 height 20
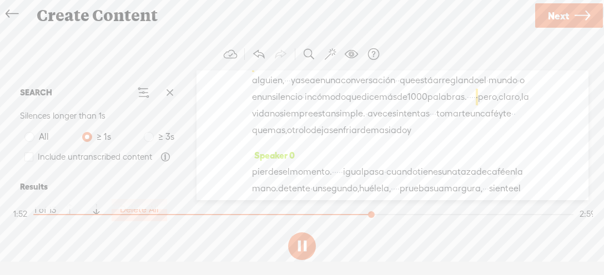
scroll to position [673, 0]
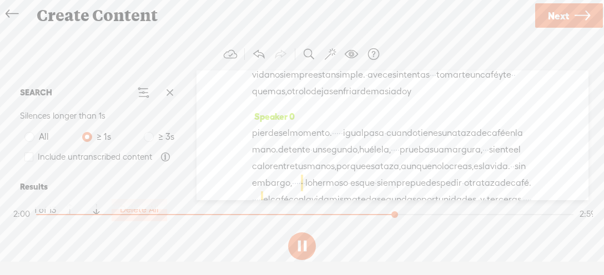
click at [301, 247] on button at bounding box center [302, 246] width 28 height 28
click at [381, 115] on span "Delete" at bounding box center [391, 118] width 26 height 11
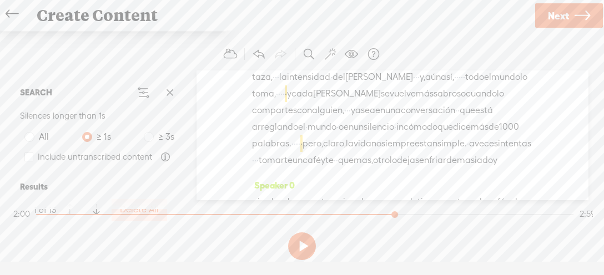
scroll to position [631, 0]
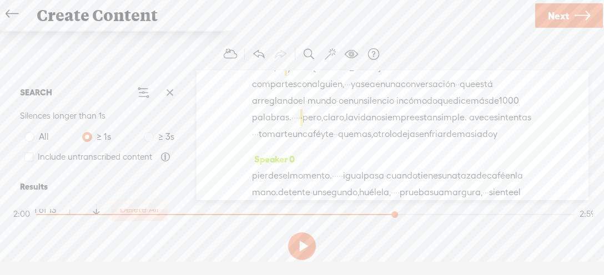
click at [347, 43] on span "·" at bounding box center [346, 34] width 2 height 17
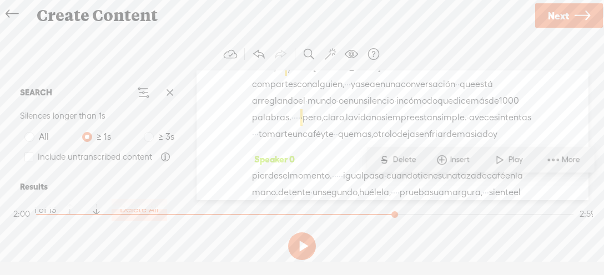
click at [404, 160] on span "Delete" at bounding box center [405, 159] width 26 height 11
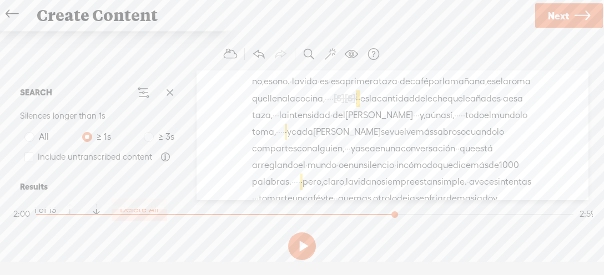
scroll to position [589, 0]
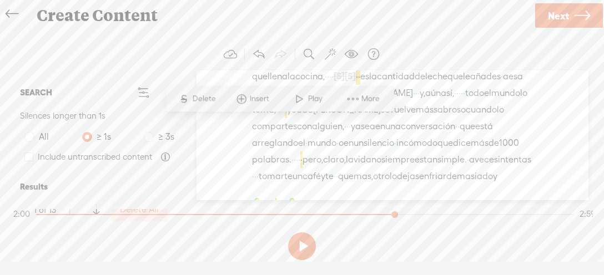
click at [307, 98] on span "Play" at bounding box center [315, 99] width 17 height 11
click at [321, 9] on span "·" at bounding box center [320, 0] width 2 height 17
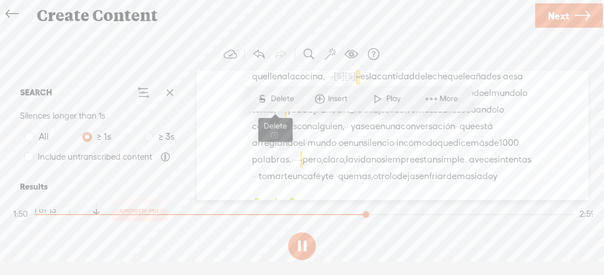
click at [289, 98] on span "Delete" at bounding box center [283, 99] width 26 height 11
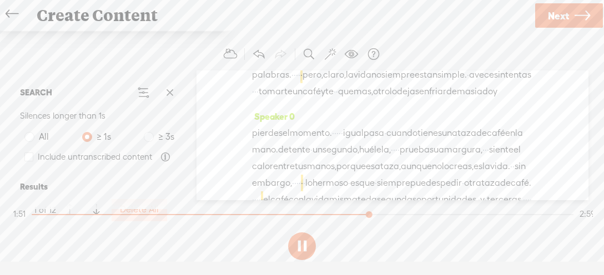
scroll to position [703, 0]
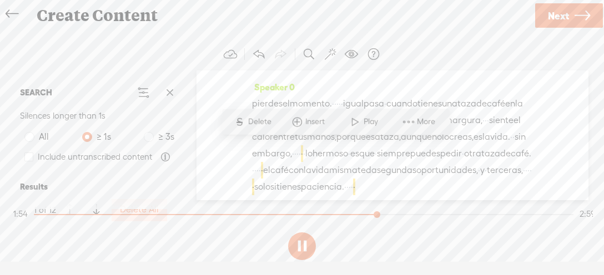
click at [354, 120] on span at bounding box center [355, 122] width 17 height 20
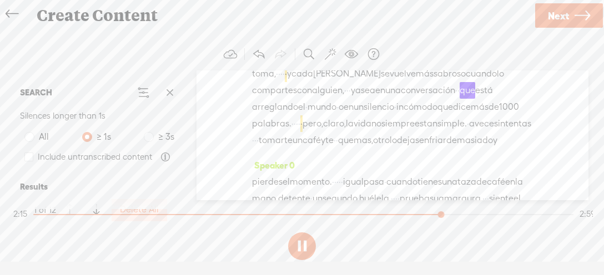
scroll to position [664, 0]
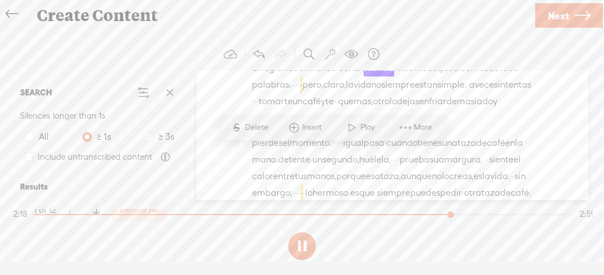
click at [364, 129] on span "Play" at bounding box center [368, 127] width 17 height 11
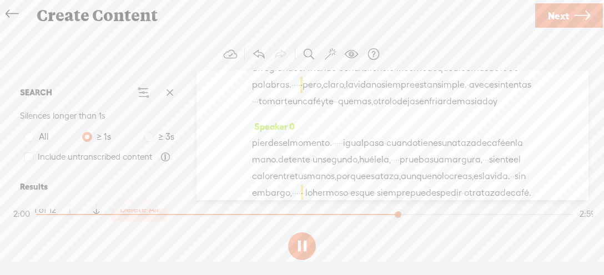
click at [358, 10] on span "·" at bounding box center [357, 1] width 2 height 17
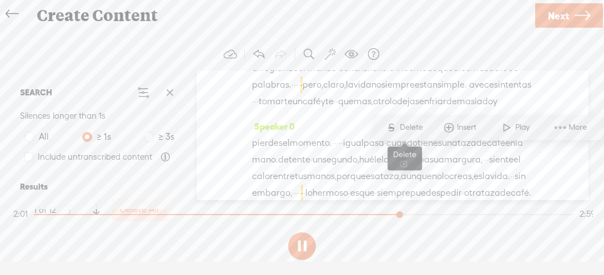
click at [398, 124] on span "S" at bounding box center [391, 128] width 17 height 20
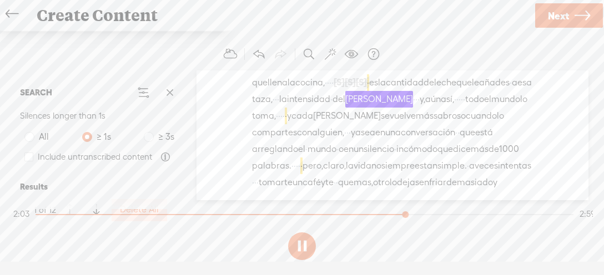
scroll to position [661, 0]
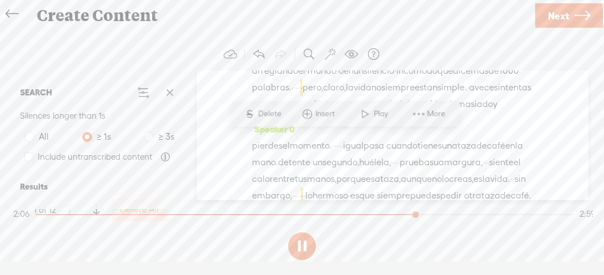
click at [373, 115] on span "Play" at bounding box center [381, 114] width 17 height 11
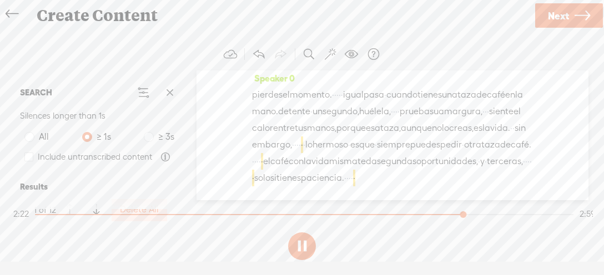
scroll to position [817, 0]
click at [298, 246] on button at bounding box center [302, 246] width 28 height 28
click at [259, 62] on span "·" at bounding box center [257, 53] width 2 height 17
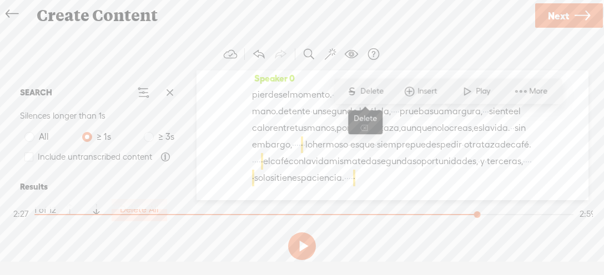
click at [367, 94] on span "Delete" at bounding box center [373, 91] width 26 height 11
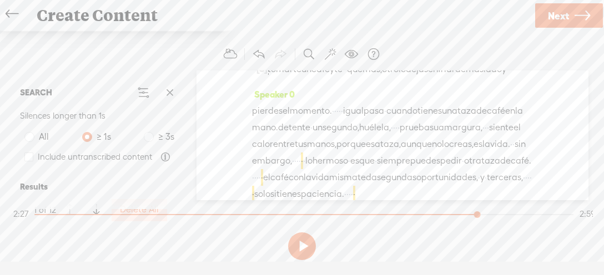
scroll to position [775, 0]
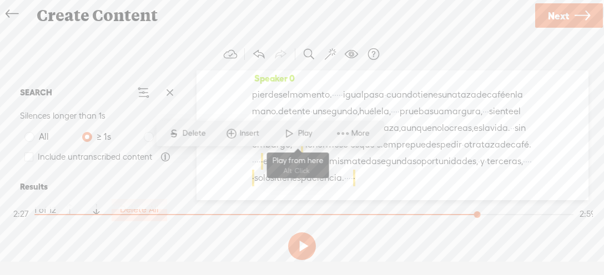
click at [303, 131] on span "Play" at bounding box center [305, 133] width 17 height 11
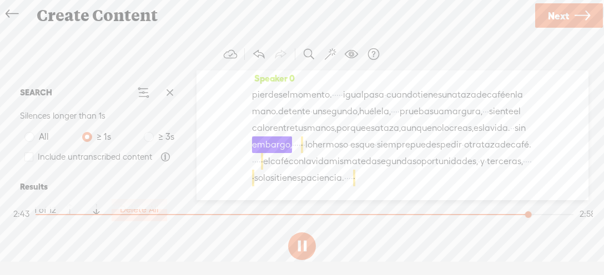
scroll to position [930, 0]
click at [301, 245] on button at bounding box center [302, 246] width 28 height 28
drag, startPoint x: 311, startPoint y: 139, endPoint x: 321, endPoint y: 139, distance: 10.5
click at [321, 139] on div "pierdes el momento. · · · · · igual pasa · cuando tienes una [GEOGRAPHIC_DATA] …" at bounding box center [392, 137] width 281 height 100
click at [303, 139] on span "·" at bounding box center [302, 144] width 2 height 17
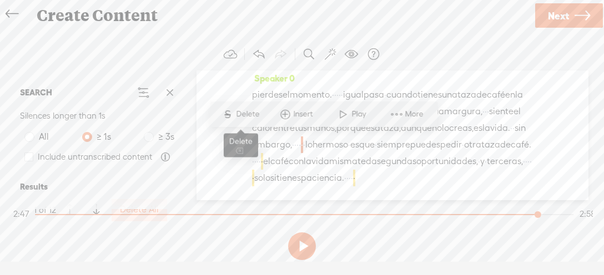
click at [246, 112] on span "Delete" at bounding box center [249, 114] width 26 height 11
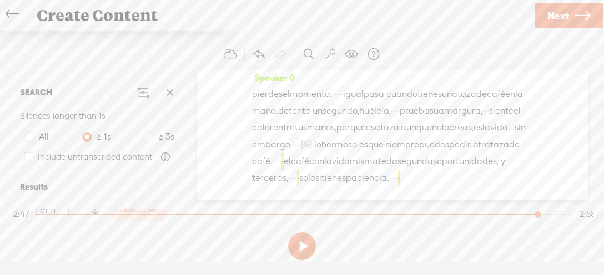
scroll to position [927, 0]
click at [382, 105] on span "Play" at bounding box center [381, 100] width 17 height 11
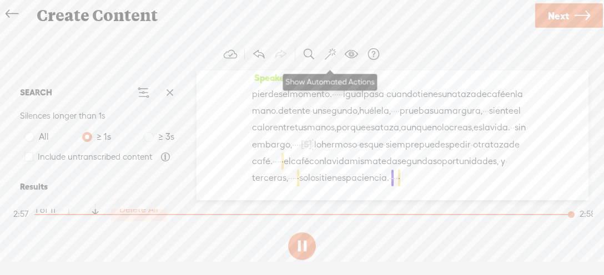
click at [326, 50] on span at bounding box center [330, 54] width 11 height 13
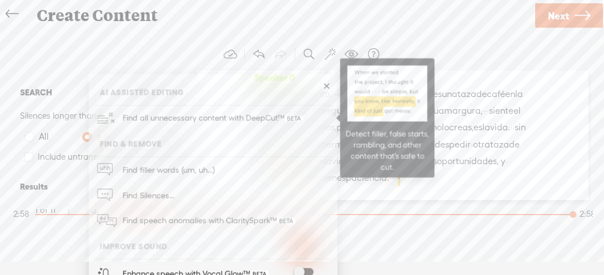
scroll to position [59, 0]
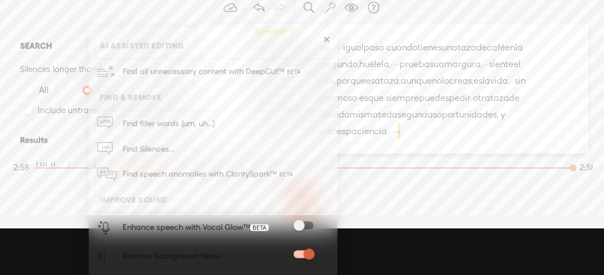
click at [305, 226] on span at bounding box center [303, 226] width 20 height 8
click at [376, 200] on section at bounding box center [301, 199] width 581 height 37
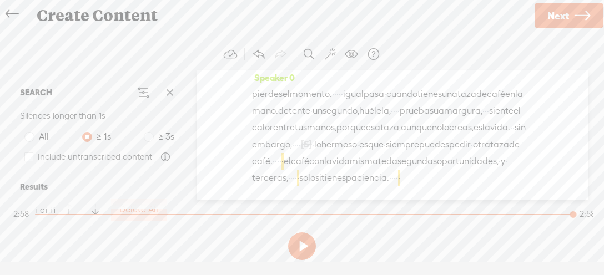
scroll to position [13, 0]
click at [301, 238] on button at bounding box center [302, 246] width 28 height 28
click at [41, 214] on div at bounding box center [38, 214] width 6 height 1
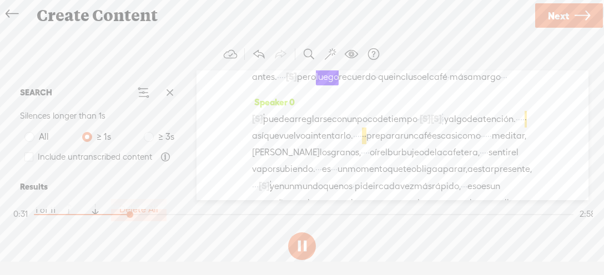
scroll to position [234, 0]
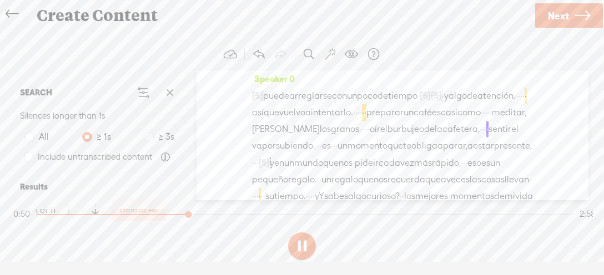
click at [552, 18] on span "Next" at bounding box center [558, 16] width 21 height 28
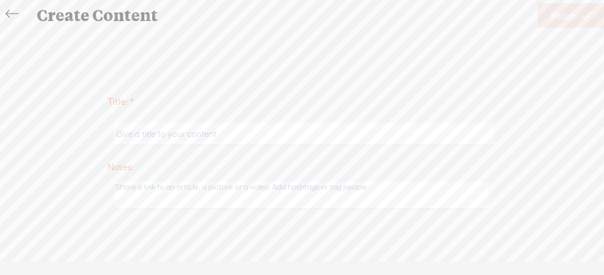
click at [280, 140] on input "text" at bounding box center [304, 134] width 380 height 22
click at [265, 133] on input "para nellnatural" at bounding box center [304, 134] width 380 height 22
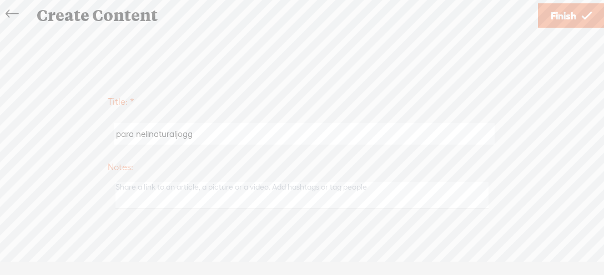
type input "para nellnaturaljogg"
click at [572, 16] on span "Finish" at bounding box center [563, 16] width 26 height 28
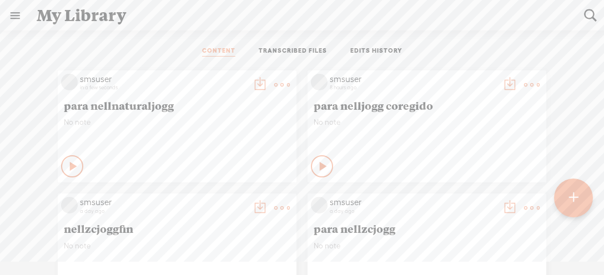
scroll to position [13, 0]
click at [259, 83] on t at bounding box center [260, 85] width 16 height 16
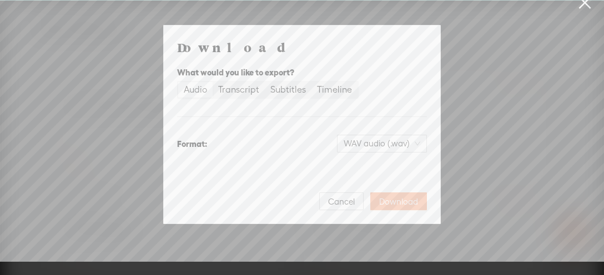
click at [388, 201] on span "Download" at bounding box center [398, 201] width 39 height 11
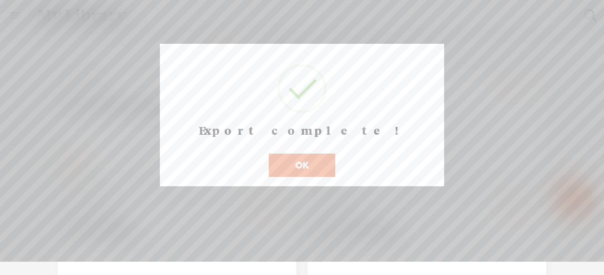
click at [300, 177] on button "OK" at bounding box center [302, 165] width 67 height 23
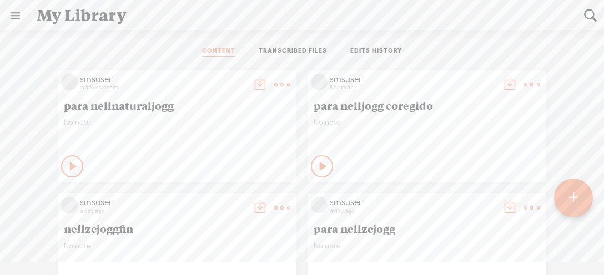
click at [259, 83] on t at bounding box center [260, 85] width 16 height 16
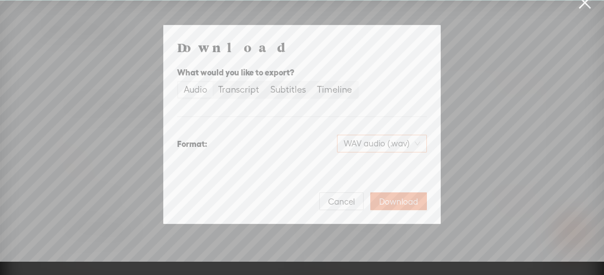
click at [362, 142] on span "WAV audio (.wav)" at bounding box center [381, 143] width 77 height 17
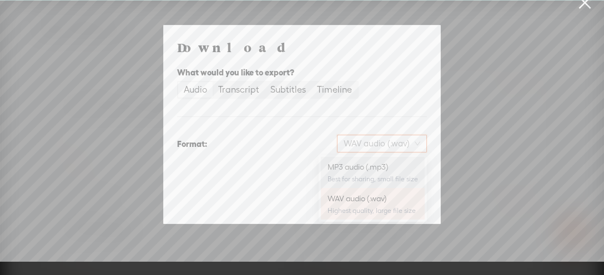
click at [365, 171] on div "MP3 audio (.mp3)" at bounding box center [372, 166] width 90 height 11
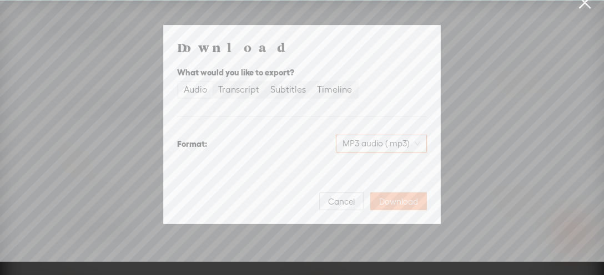
click at [403, 196] on span "Download" at bounding box center [398, 201] width 39 height 11
